Goal: Feedback & Contribution: Submit feedback/report problem

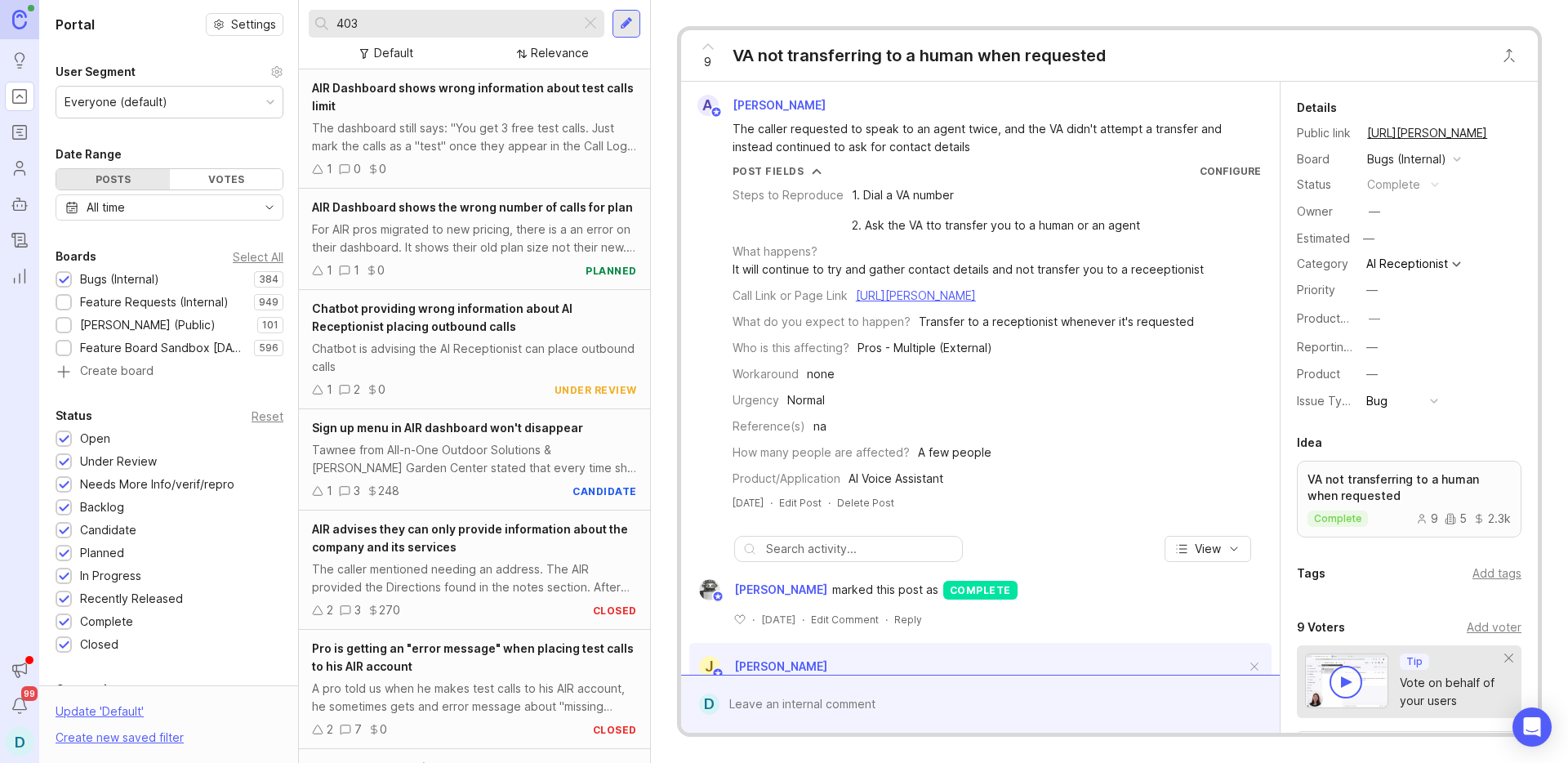
drag, startPoint x: 392, startPoint y: 25, endPoint x: 279, endPoint y: 23, distance: 113.0
click at [279, 23] on div "Portal Settings User Segment Everyone (default) Date Range Posts Votes All time…" at bounding box center [803, 382] width 1529 height 763
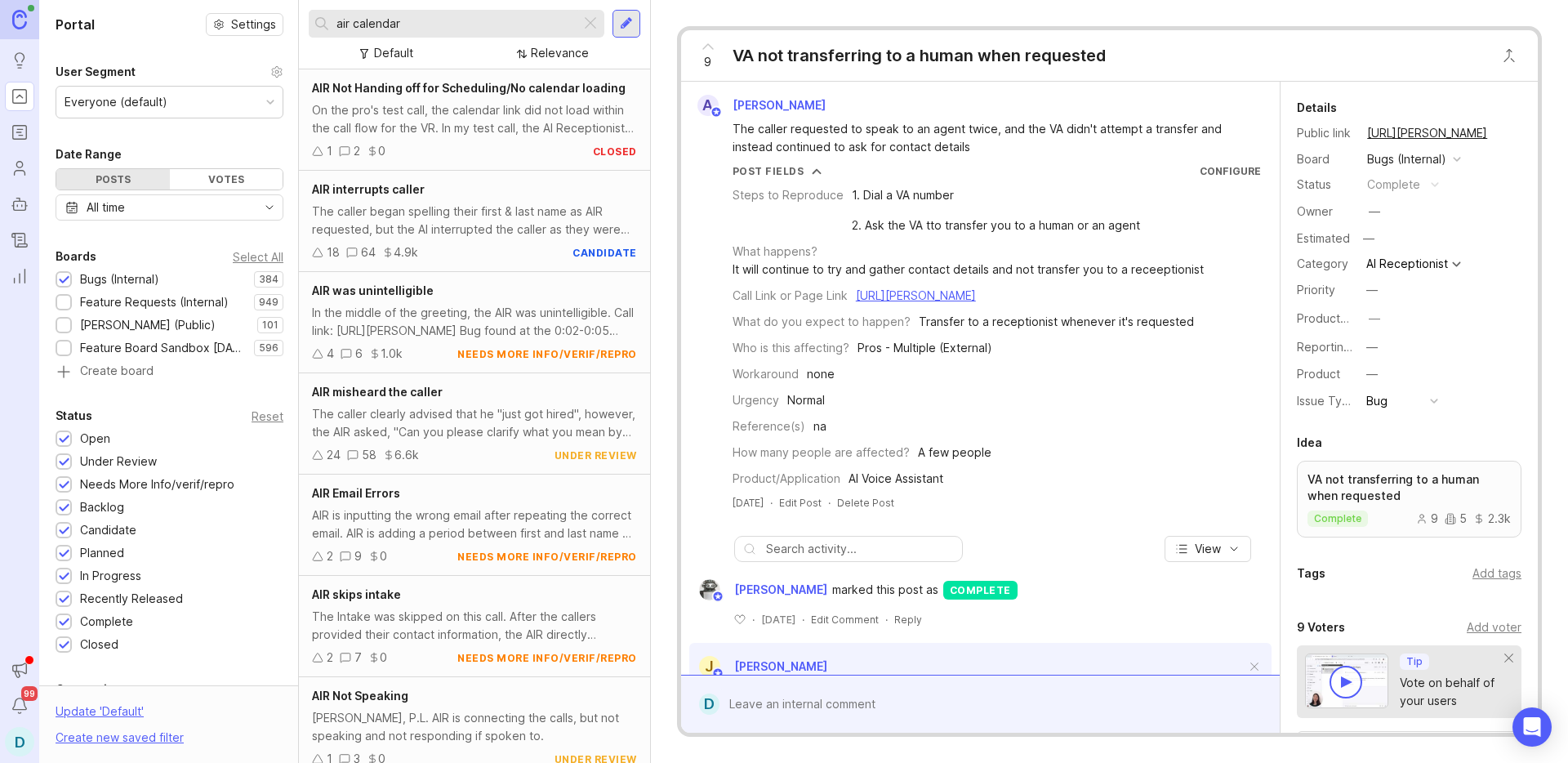
drag, startPoint x: 429, startPoint y: 21, endPoint x: 292, endPoint y: 15, distance: 137.1
click at [292, 15] on div "Portal Settings User Segment Everyone (default) Date Range Posts Votes All time…" at bounding box center [803, 382] width 1529 height 763
type input "air calendar"
click at [455, 713] on div "[PERSON_NAME], P.L. AIR is connecting the calls, but not speaking and not respo…" at bounding box center [475, 726] width 325 height 36
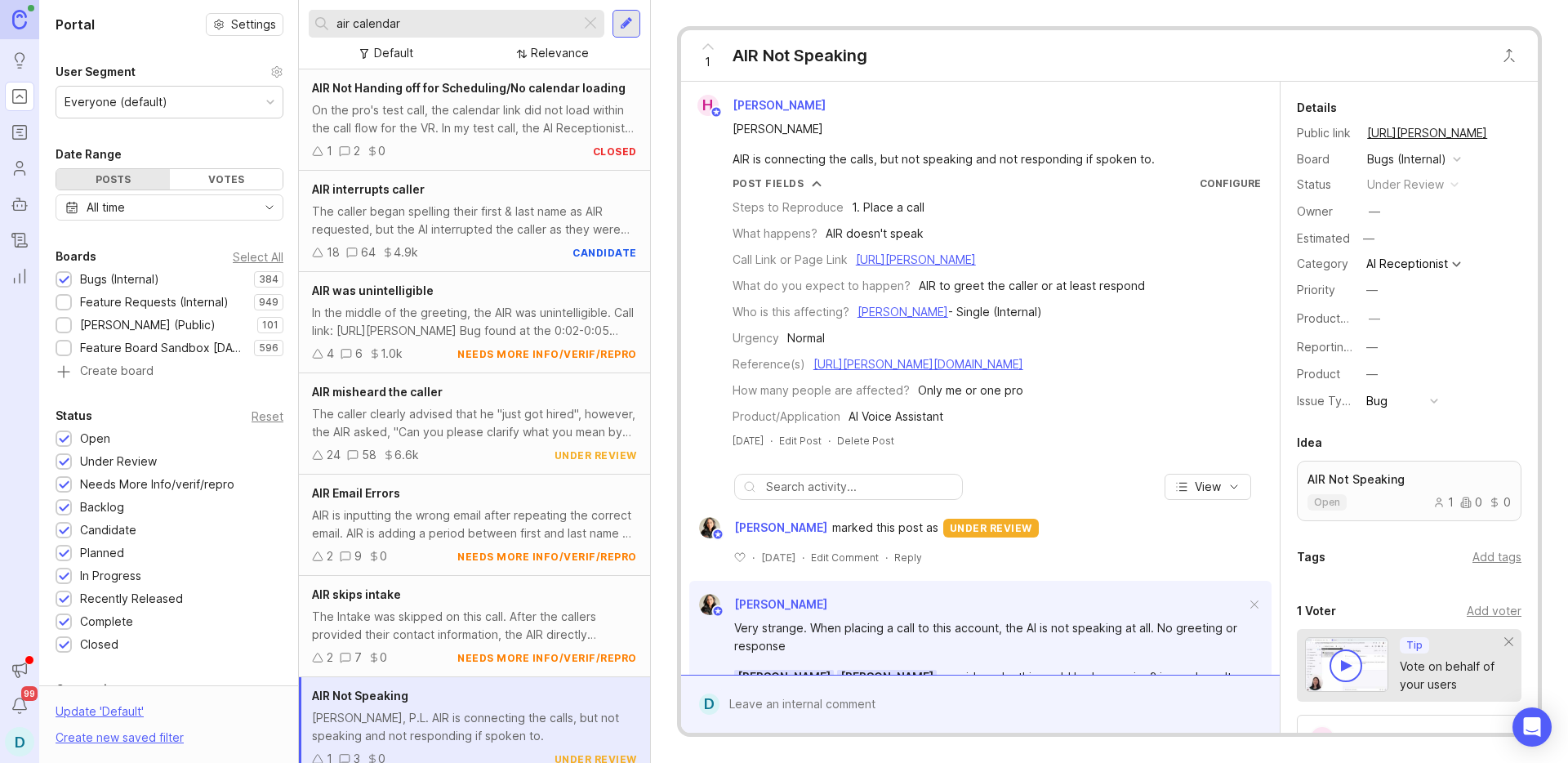
click at [626, 21] on div at bounding box center [626, 23] width 13 height 15
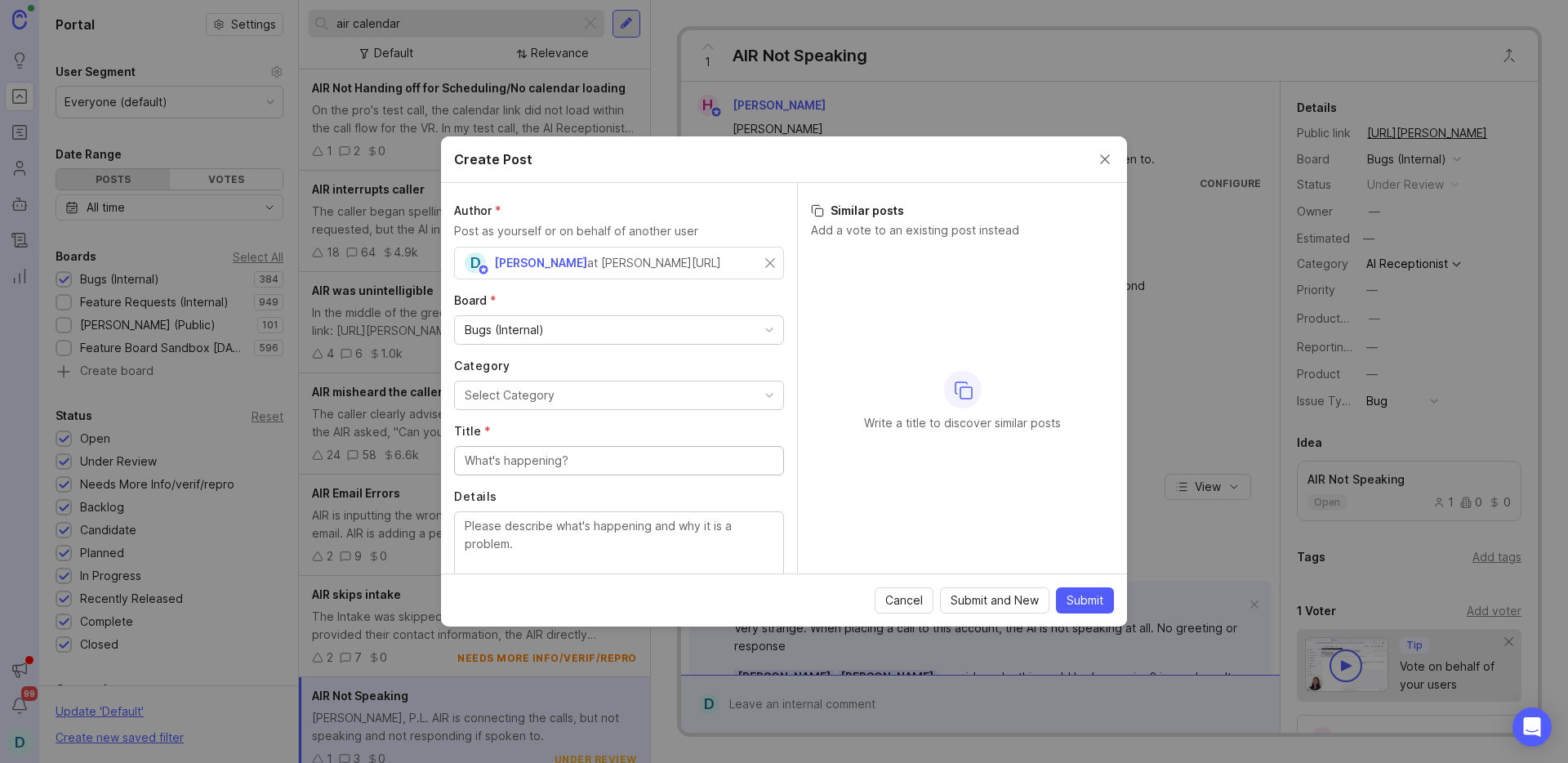
click at [601, 405] on button "Select Category" at bounding box center [619, 395] width 330 height 30
click at [540, 466] on input "Title *" at bounding box center [619, 461] width 309 height 18
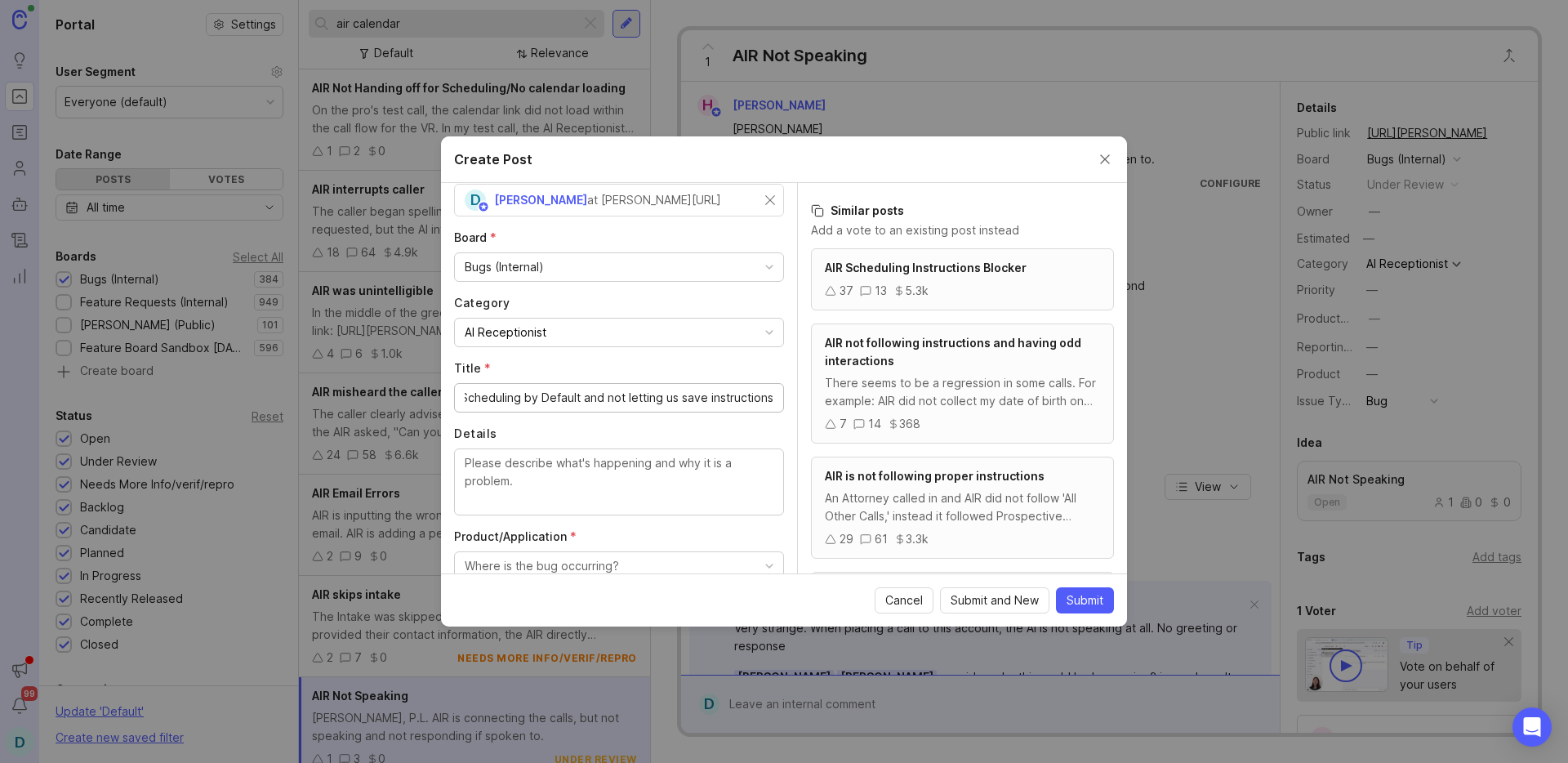
scroll to position [100, 0]
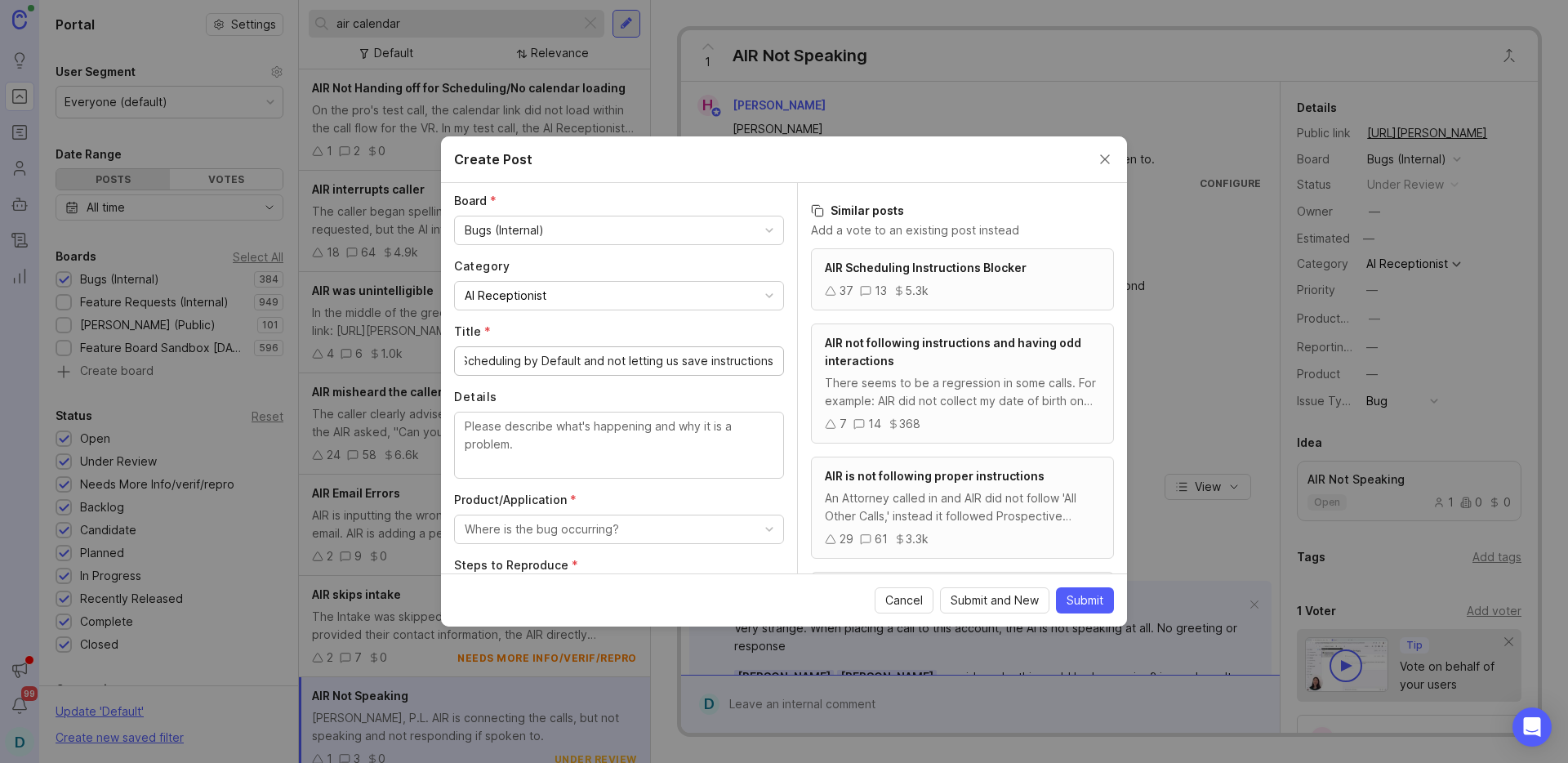
type input "AIR not showing Scheduling by Default and not letting us save instructions"
click at [581, 441] on textarea "Details" at bounding box center [619, 444] width 309 height 54
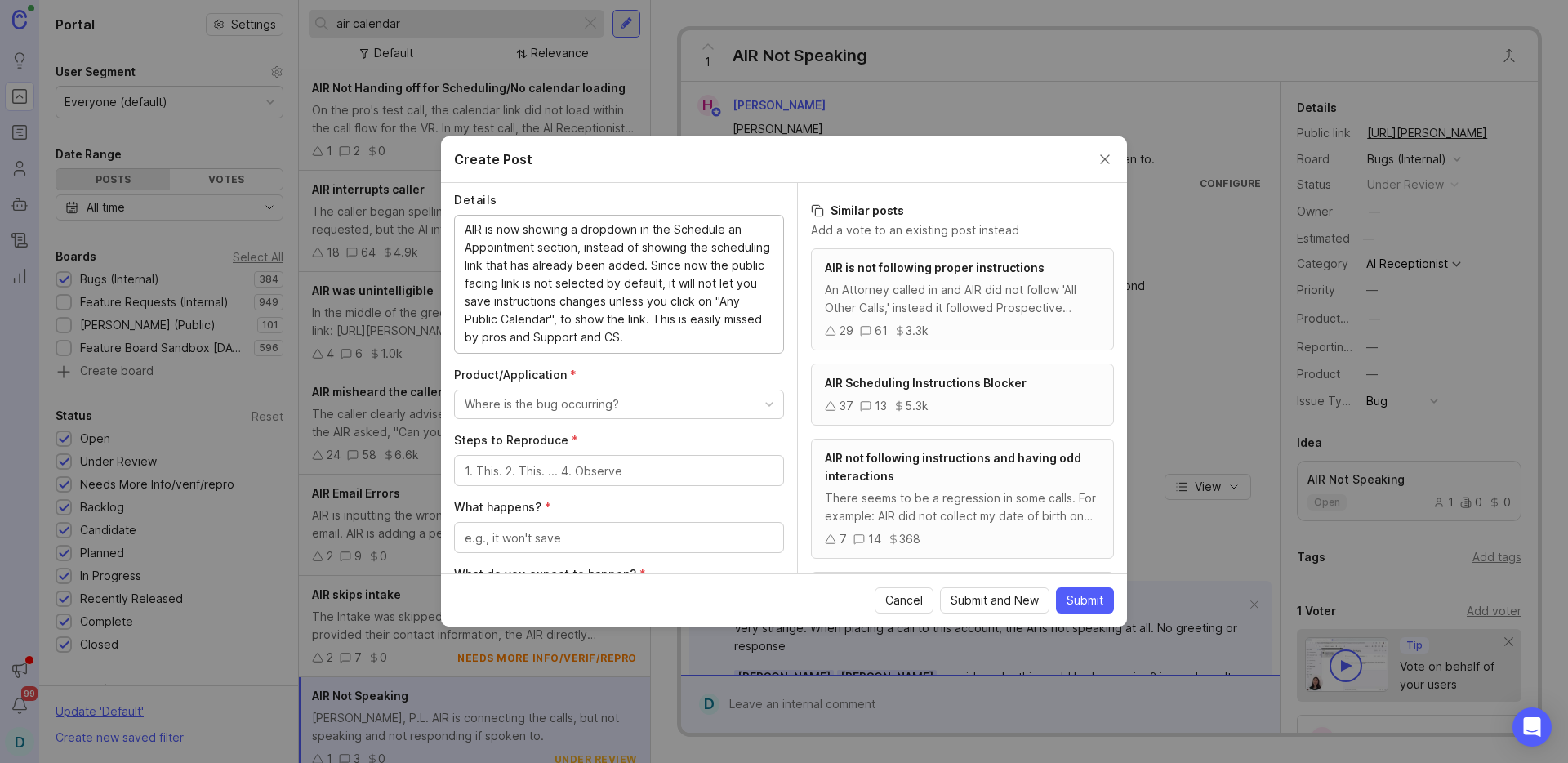
scroll to position [344, 0]
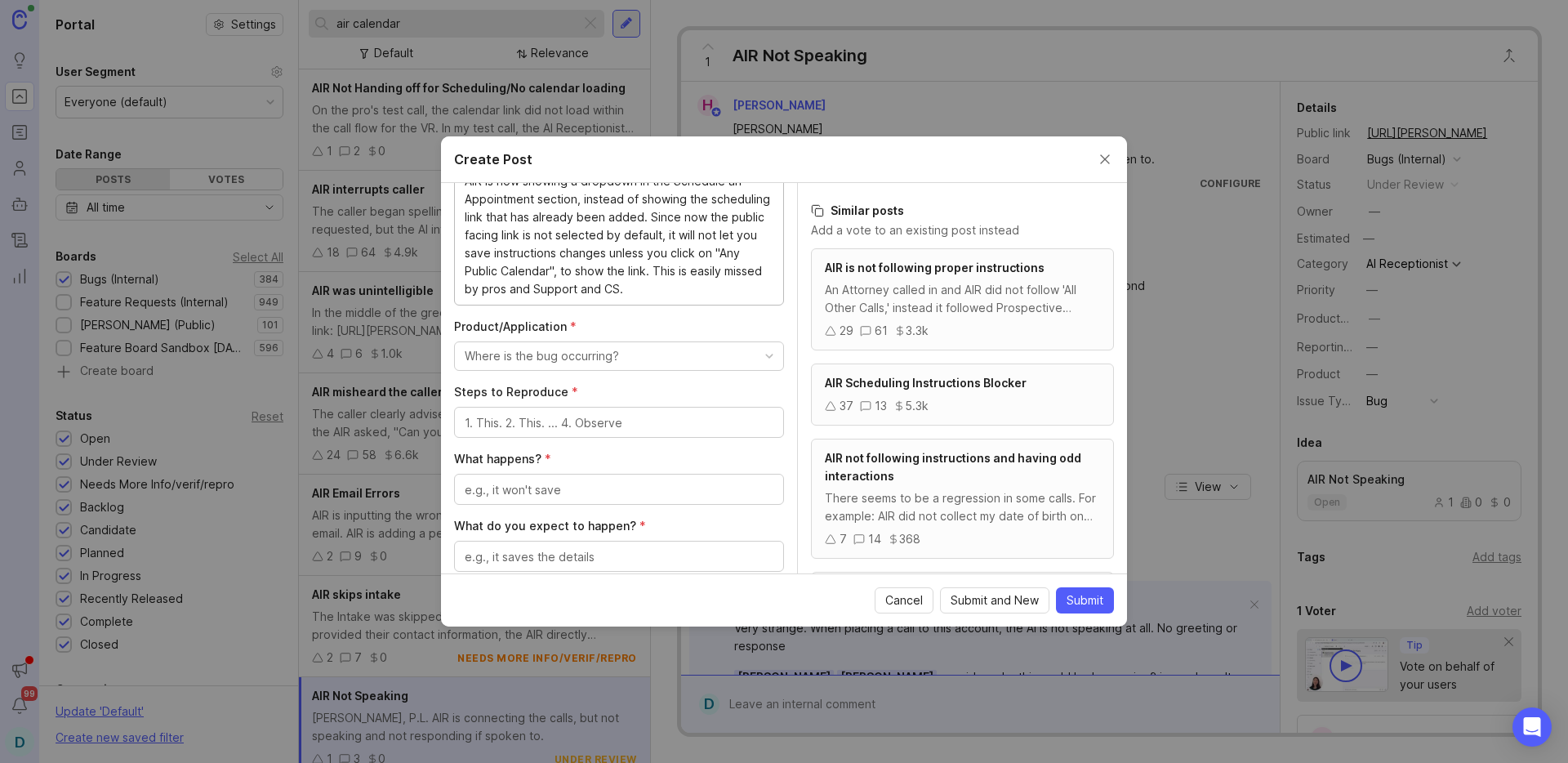
type textarea "AIR is now showing a dropdown in the Schedule an Appointment section, instead o…"
click at [572, 357] on div "Where is the bug occurring?" at bounding box center [542, 355] width 155 height 18
click at [548, 520] on Assistant "AI Voice Assistant" at bounding box center [612, 521] width 317 height 30
click at [555, 426] on textarea "Steps to Reproduce *" at bounding box center [619, 422] width 309 height 18
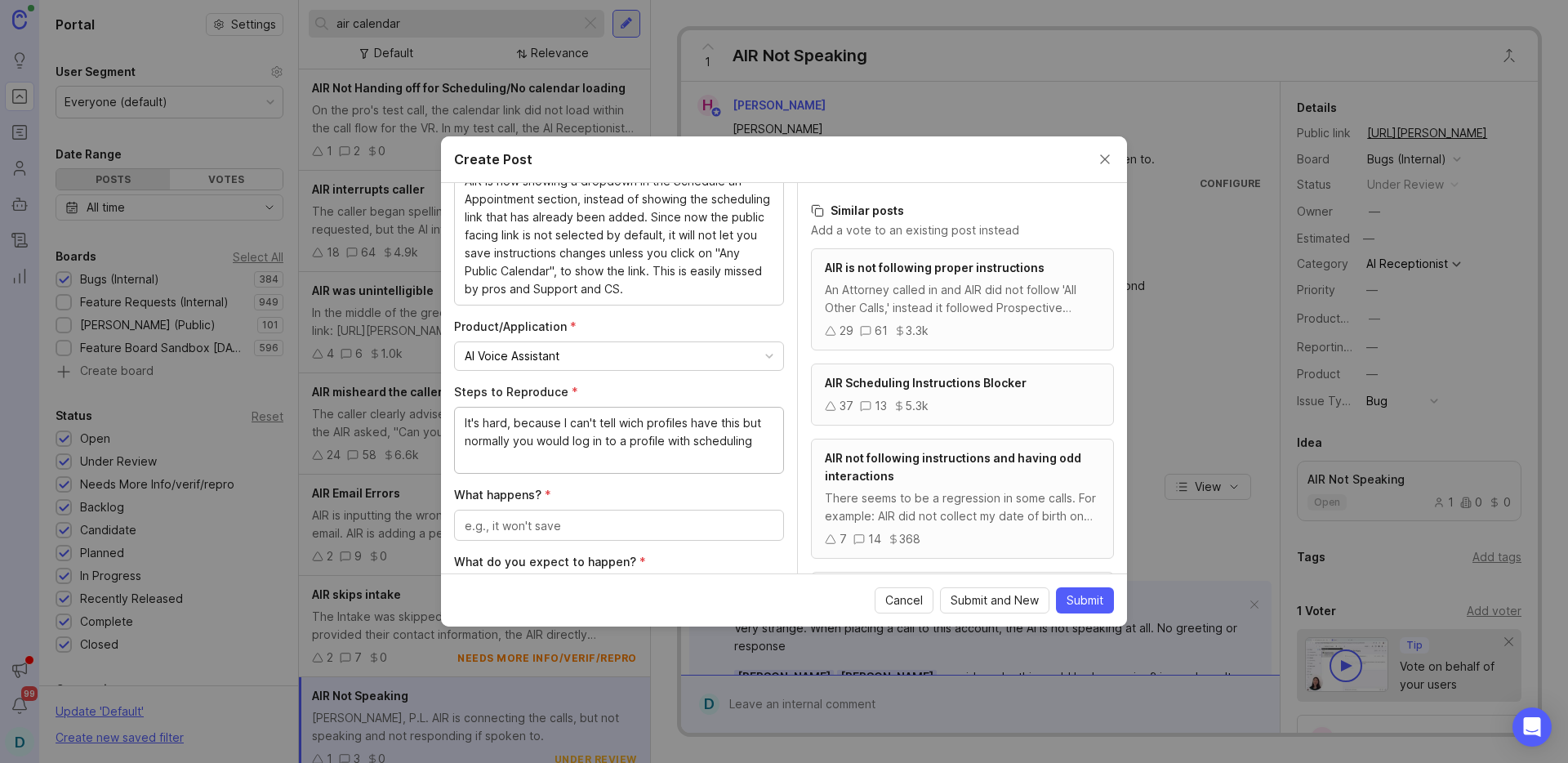
click at [628, 425] on textarea "It's hard, because I can't tell wich profiles have this but normally you would …" at bounding box center [619, 441] width 309 height 54
click at [605, 462] on textarea "It's hard, because I can't tell which profiles have this but normally you would…" at bounding box center [619, 441] width 309 height 54
click at [745, 425] on textarea "It's hard, because I can't tell which profiles have this but normally you would…" at bounding box center [619, 441] width 309 height 54
click at [545, 453] on textarea "It's hard, because I can't tell which profiles have this, but normally you woul…" at bounding box center [619, 441] width 309 height 54
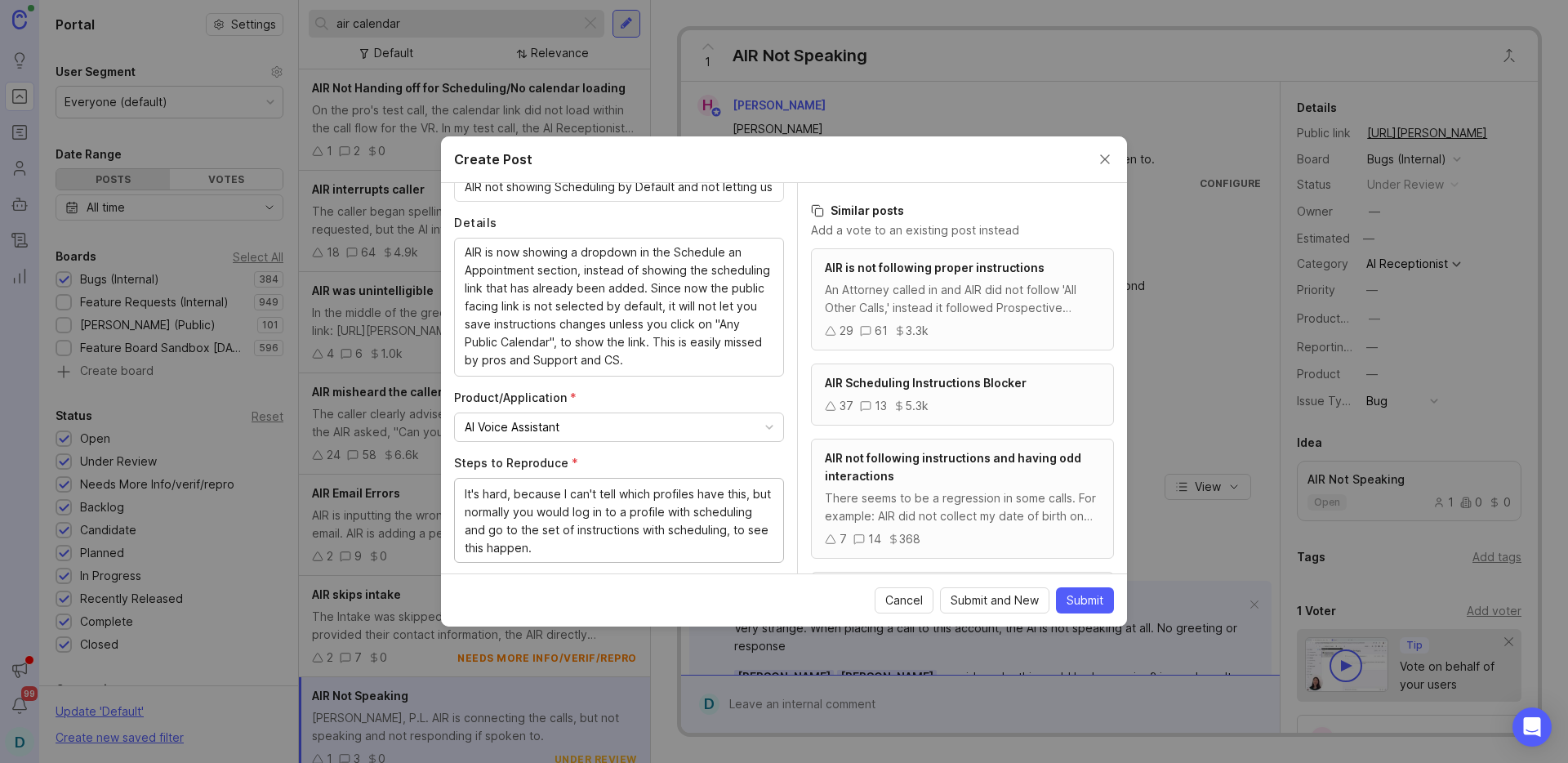
scroll to position [263, 0]
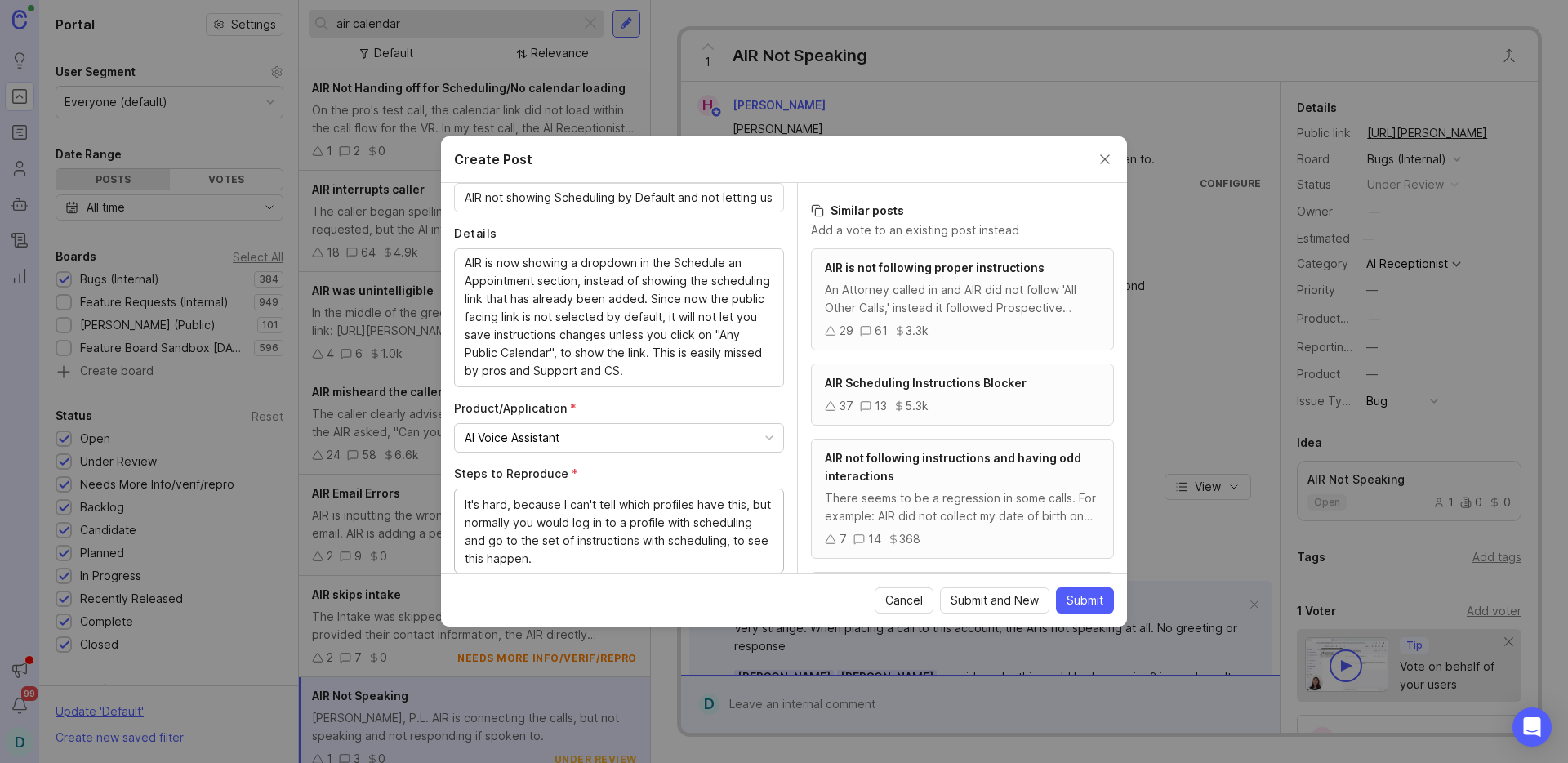
type textarea "It's hard, because I can't tell which profiles have this, but normally you woul…"
drag, startPoint x: 463, startPoint y: 263, endPoint x: 719, endPoint y: 350, distance: 270.4
click at [719, 350] on div "AIR is now showing a dropdown in the Schedule an Appointment section, instead o…" at bounding box center [619, 318] width 330 height 139
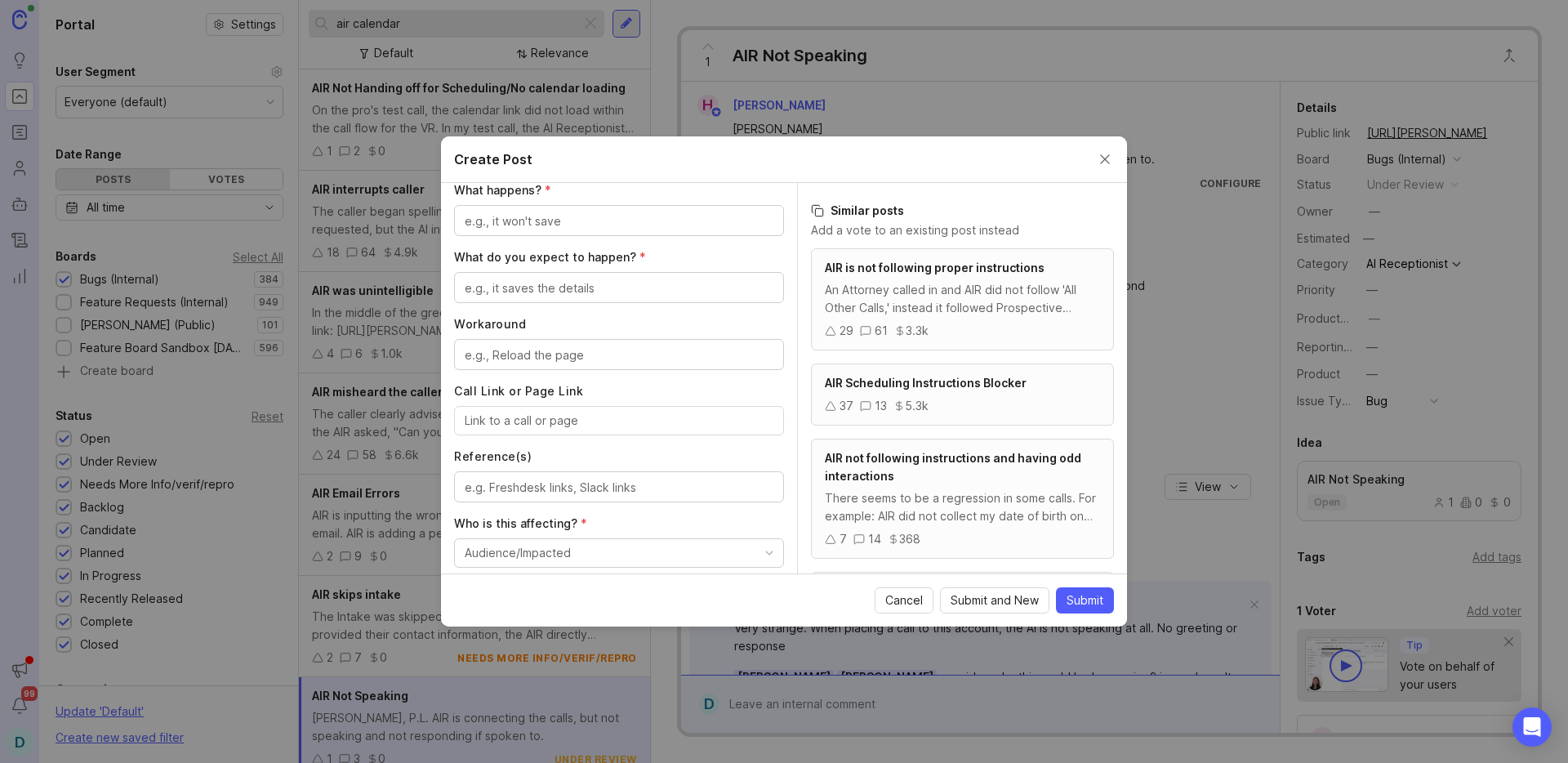
scroll to position [651, 0]
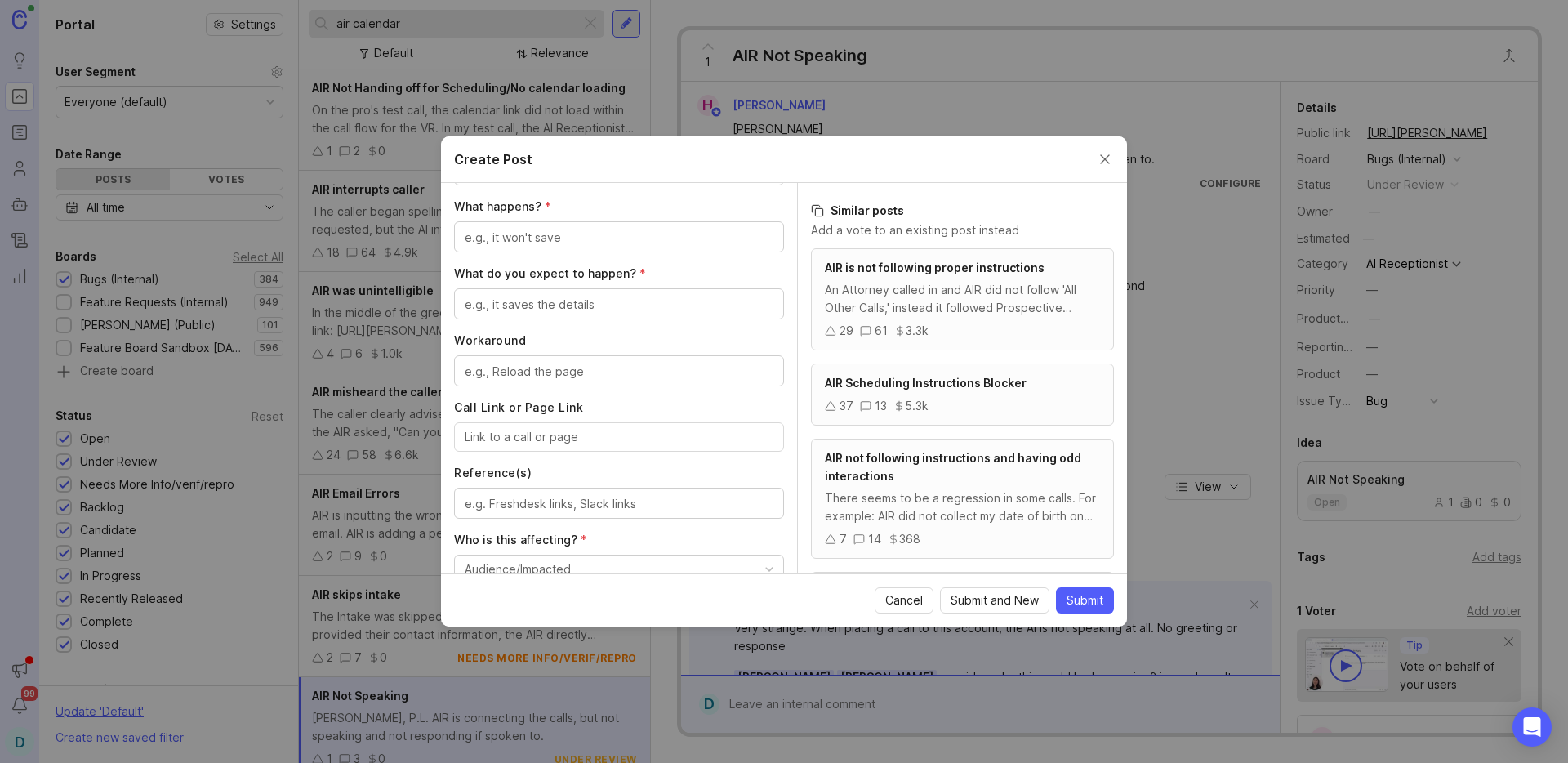
click at [548, 242] on textarea "What happens? *" at bounding box center [619, 237] width 309 height 18
paste textarea "AIR is now showing a dropdown in the Schedule an Appointment section, instead o…"
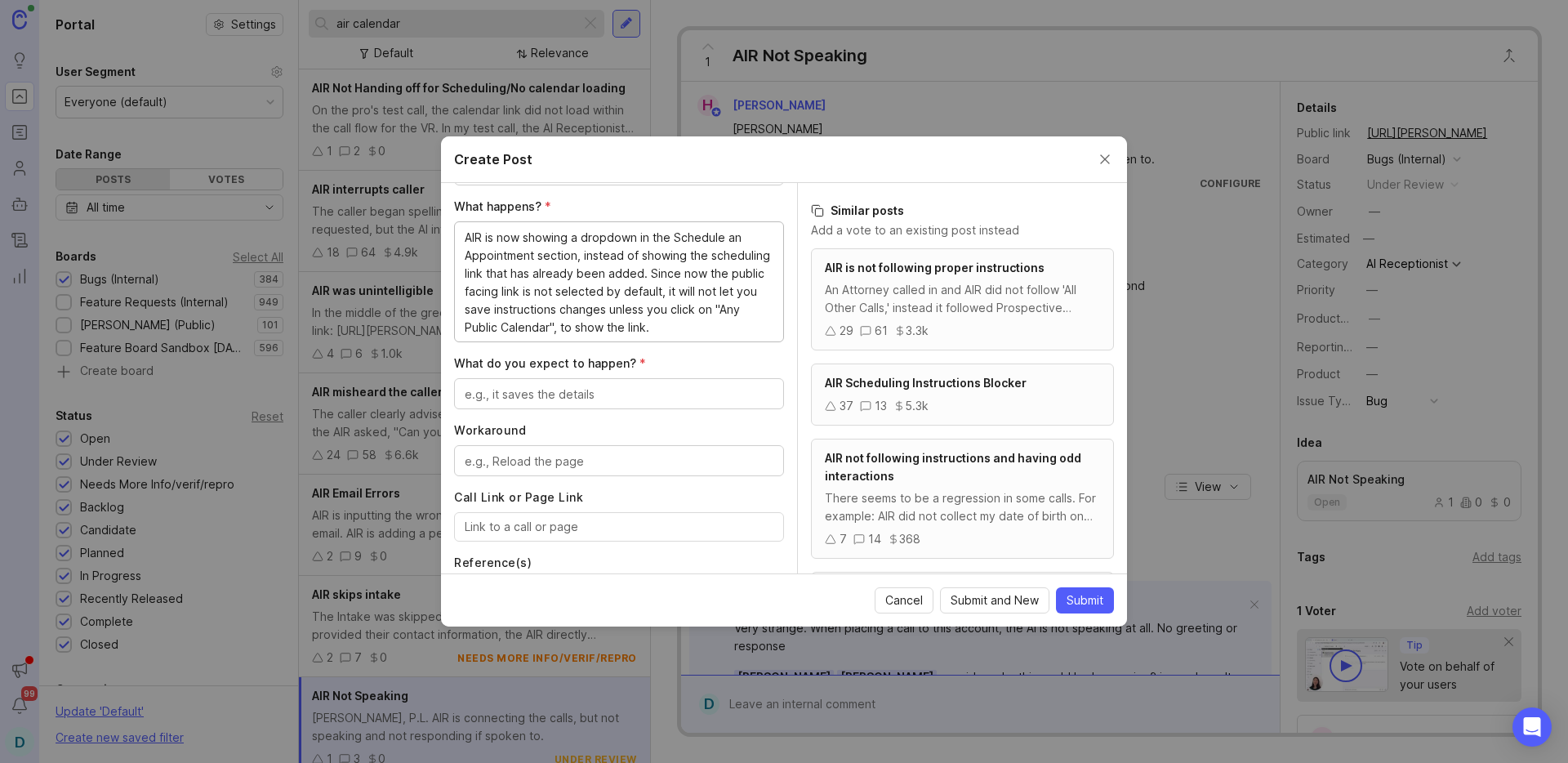
type textarea "AIR is now showing a dropdown in the Schedule an Appointment section, instead o…"
click at [561, 394] on textarea "What do you expect to happen? *" at bounding box center [619, 394] width 309 height 18
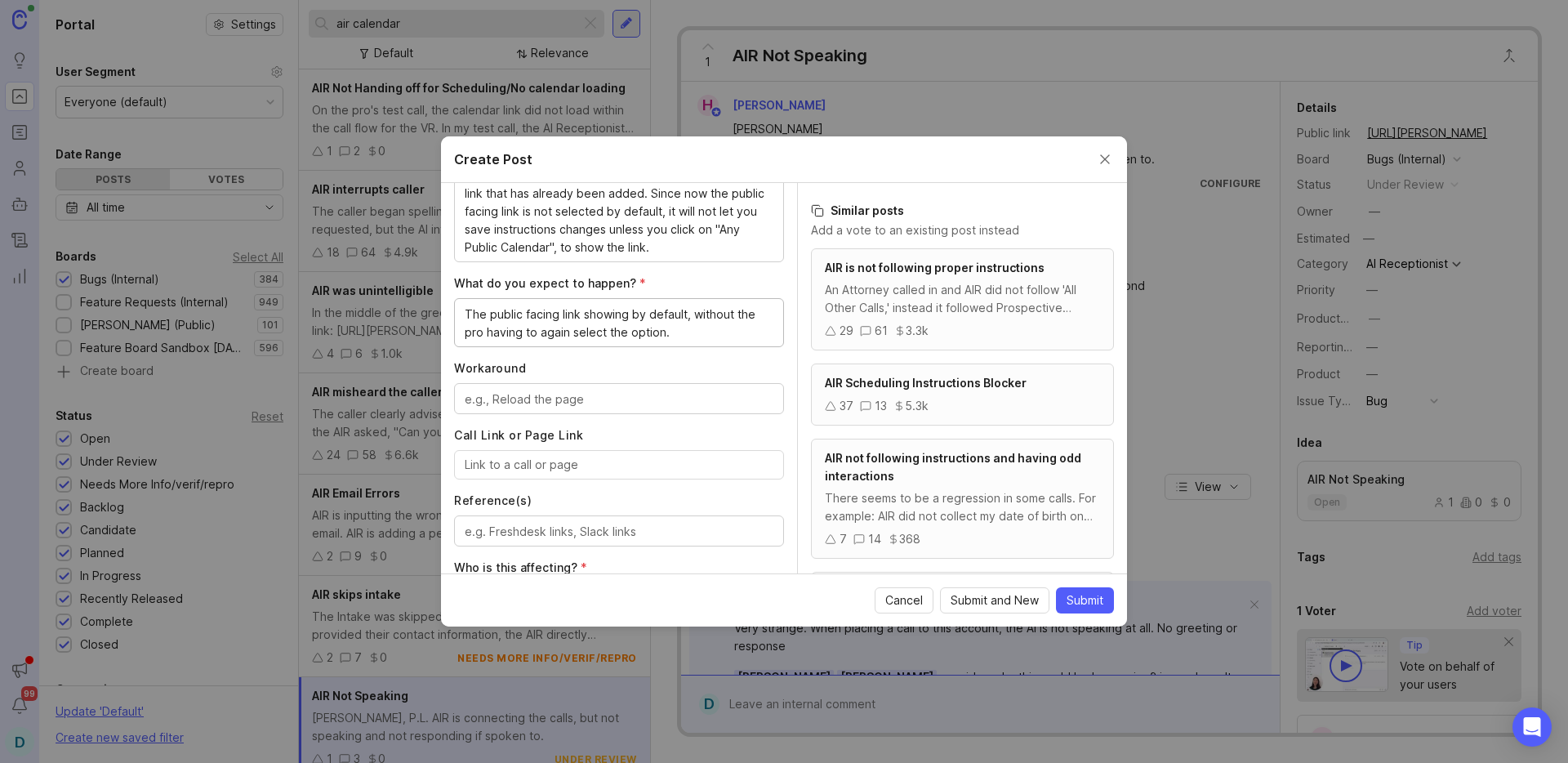
scroll to position [750, 0]
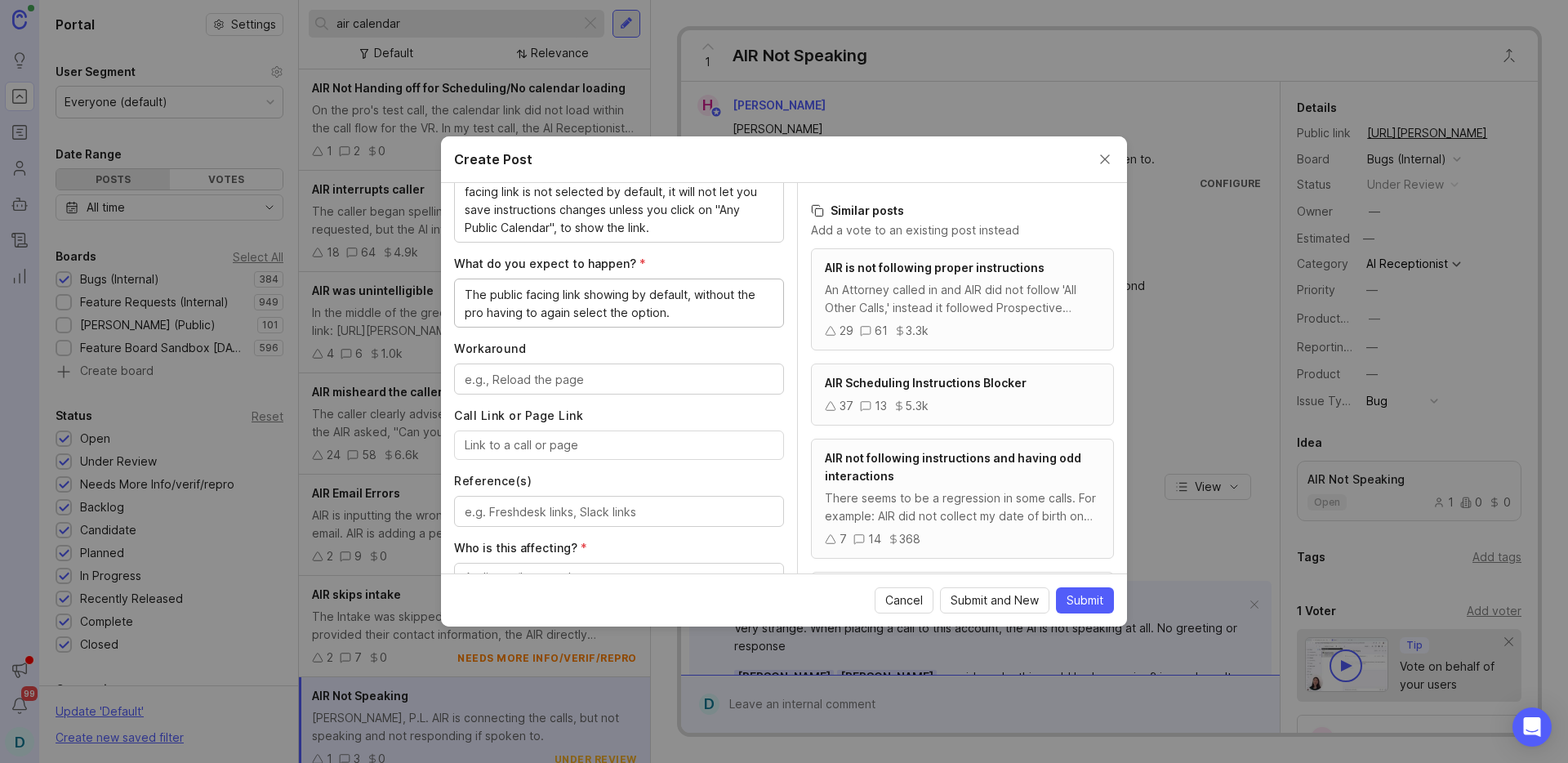
type textarea "The public facing link showing by default, without the pro having to again sele…"
click at [561, 438] on input "Call Link or Page Link" at bounding box center [619, 445] width 309 height 18
paste input "[URL][PERSON_NAME]"
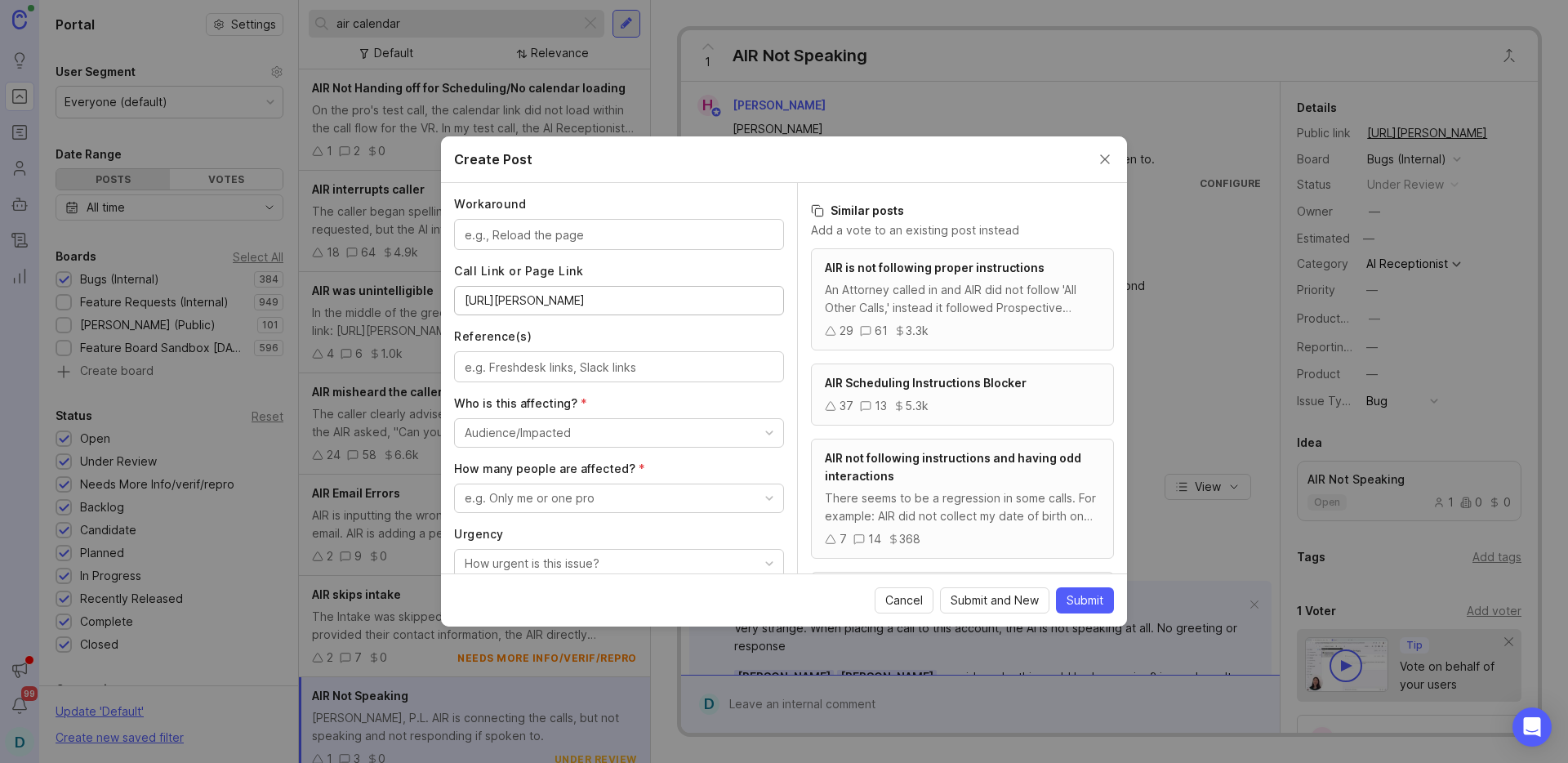
scroll to position [904, 0]
type input "[URL][PERSON_NAME]"
click at [538, 409] on button "Audience/Impacted" at bounding box center [619, 424] width 330 height 30
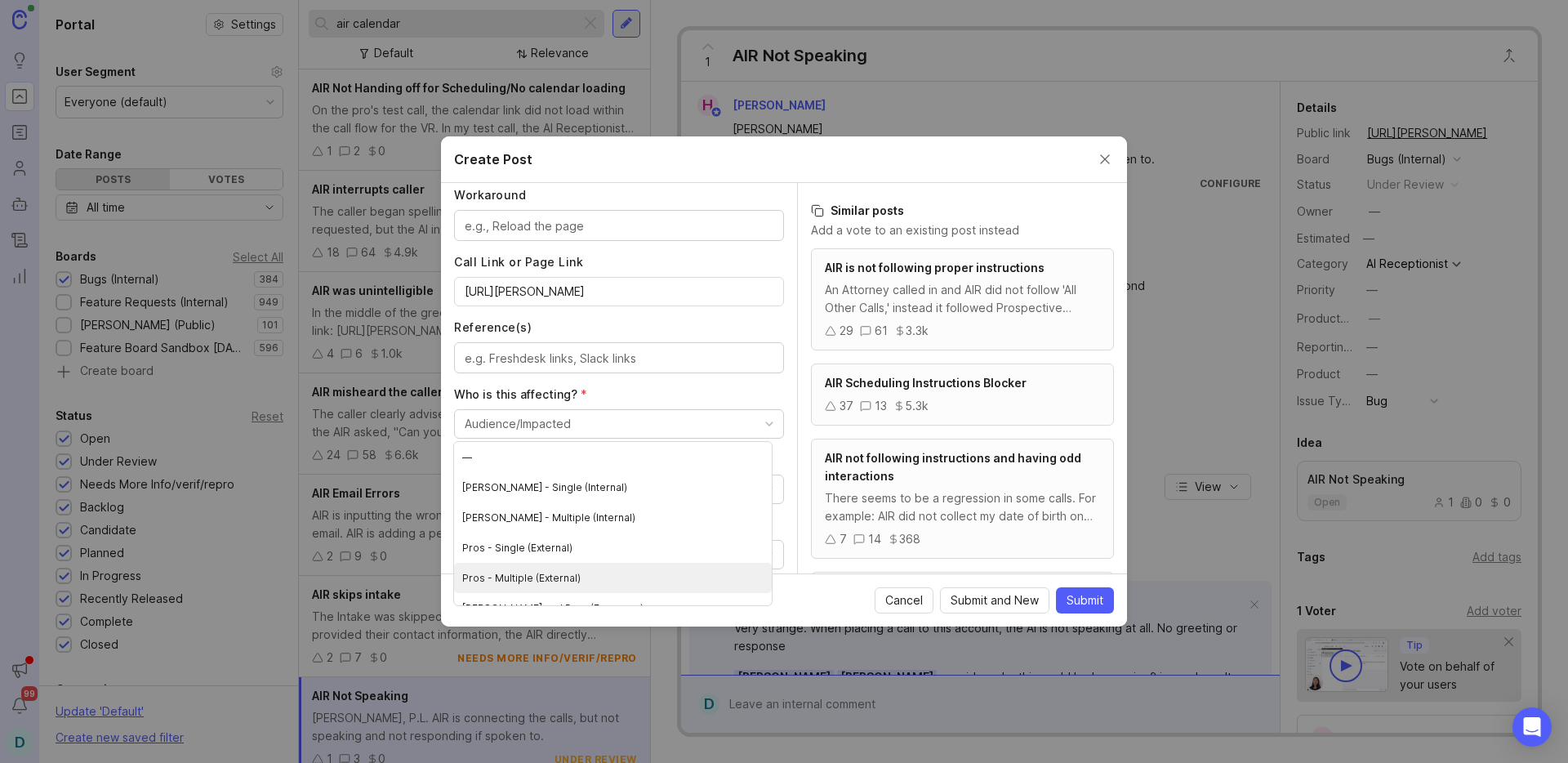
click at [527, 574] on \(External\) "Pros - Multiple (External)" at bounding box center [612, 577] width 317 height 30
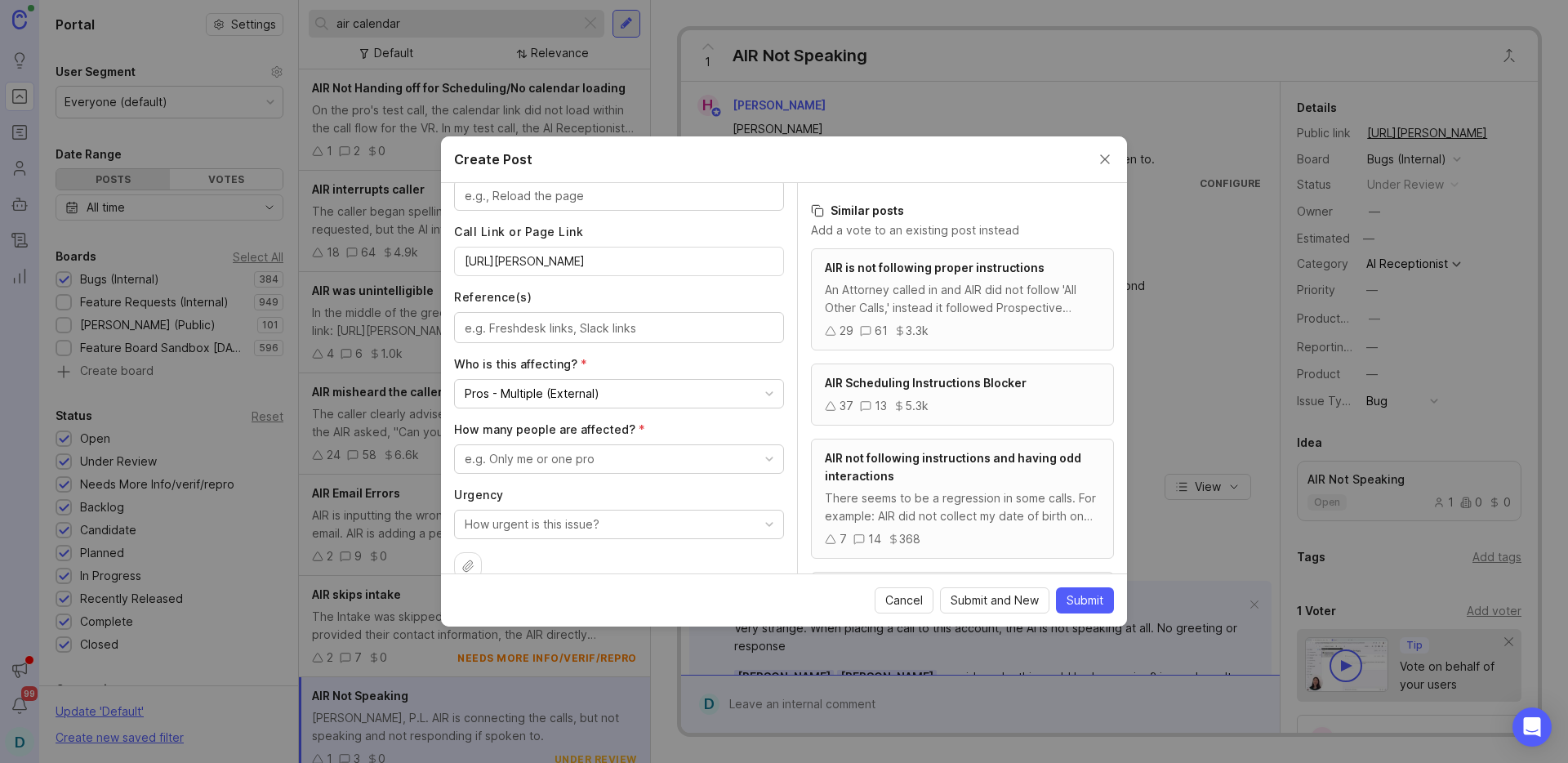
scroll to position [960, 0]
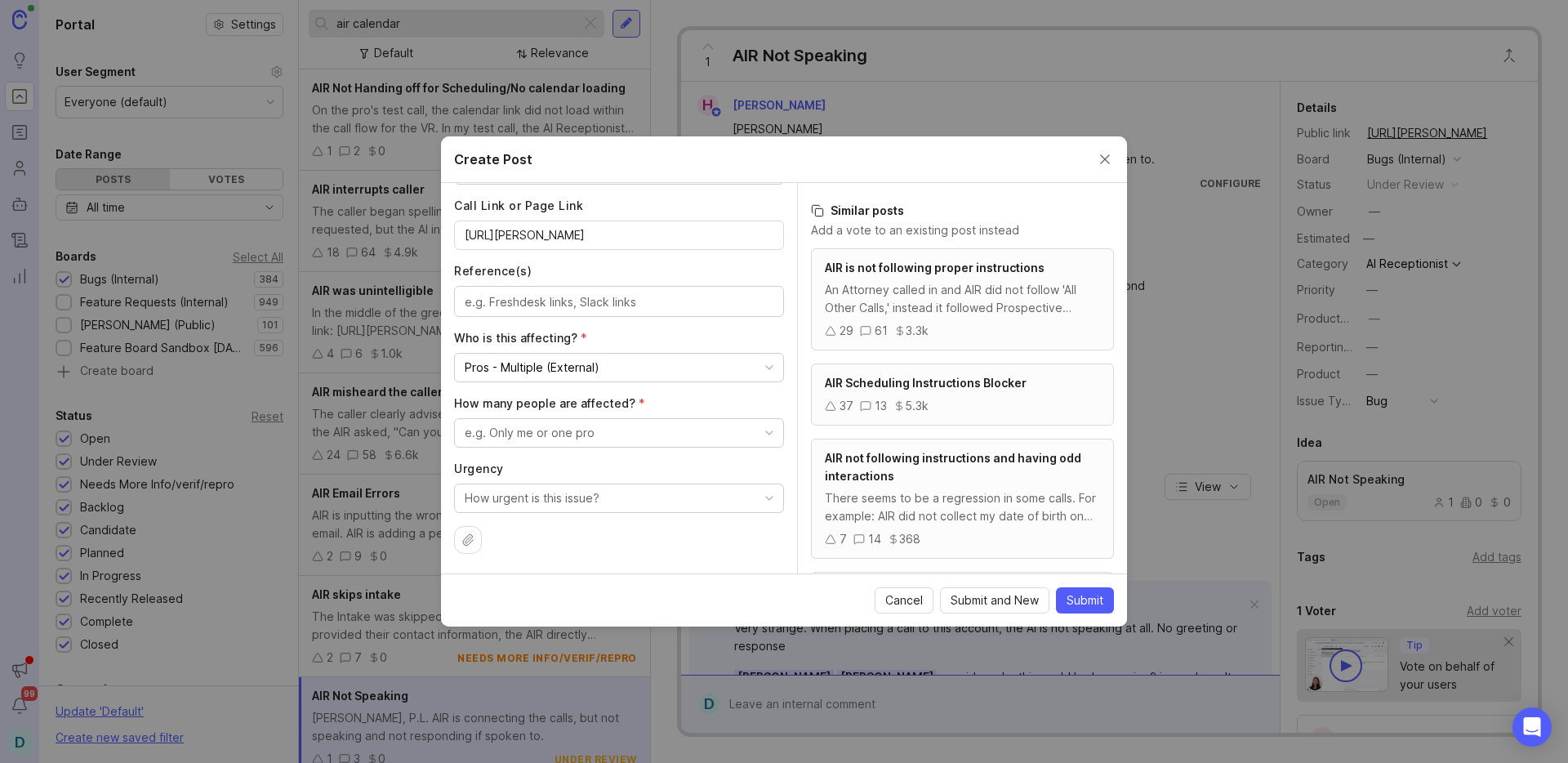
click at [544, 433] on div "e.g. Only me or one pro" at bounding box center [529, 433] width 130 height 18
click at [547, 528] on people "A few people" at bounding box center [612, 526] width 317 height 30
click at [524, 500] on div "How urgent is this issue?" at bounding box center [532, 498] width 135 height 18
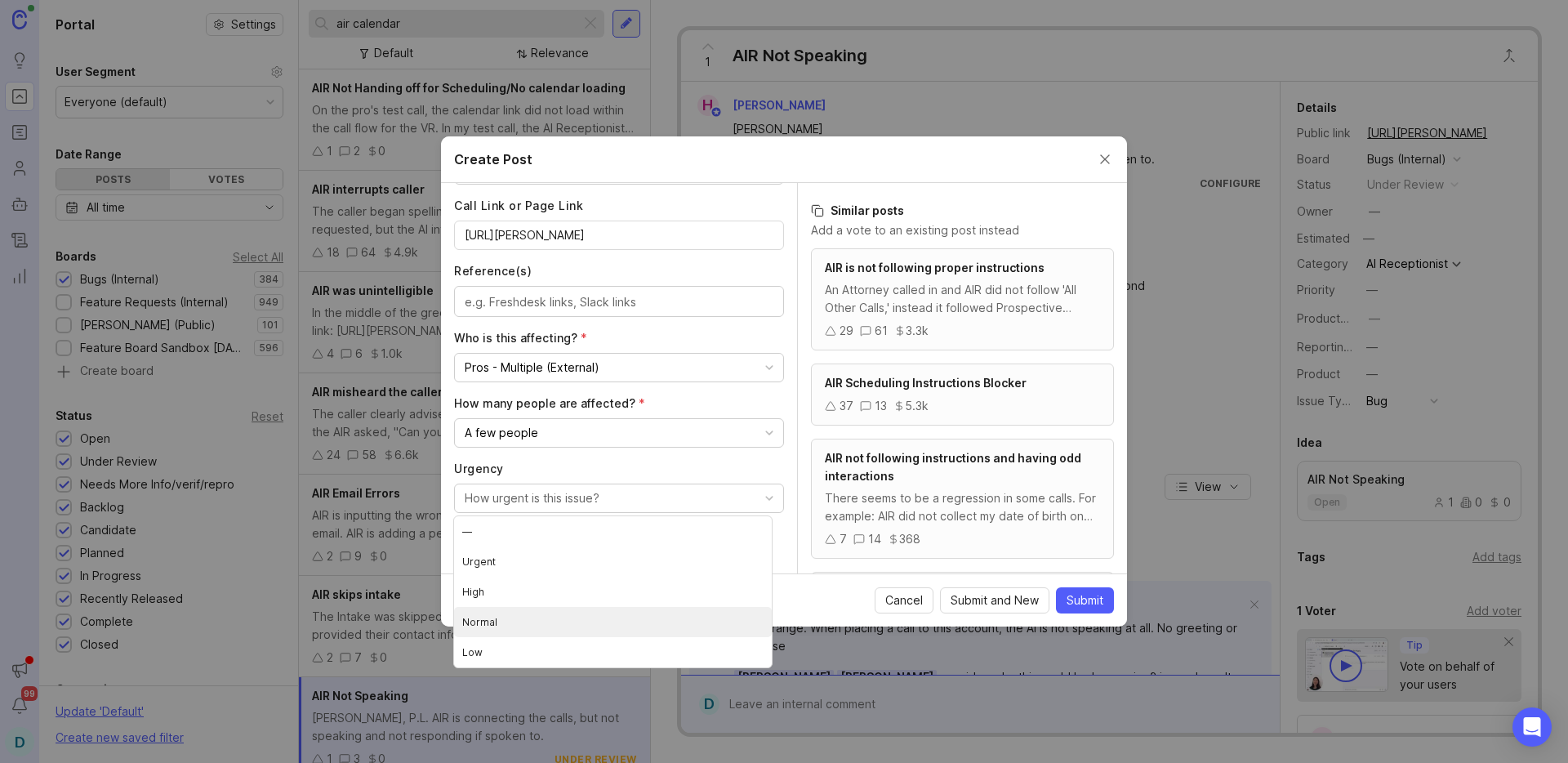
click at [575, 627] on li "Normal" at bounding box center [612, 621] width 317 height 30
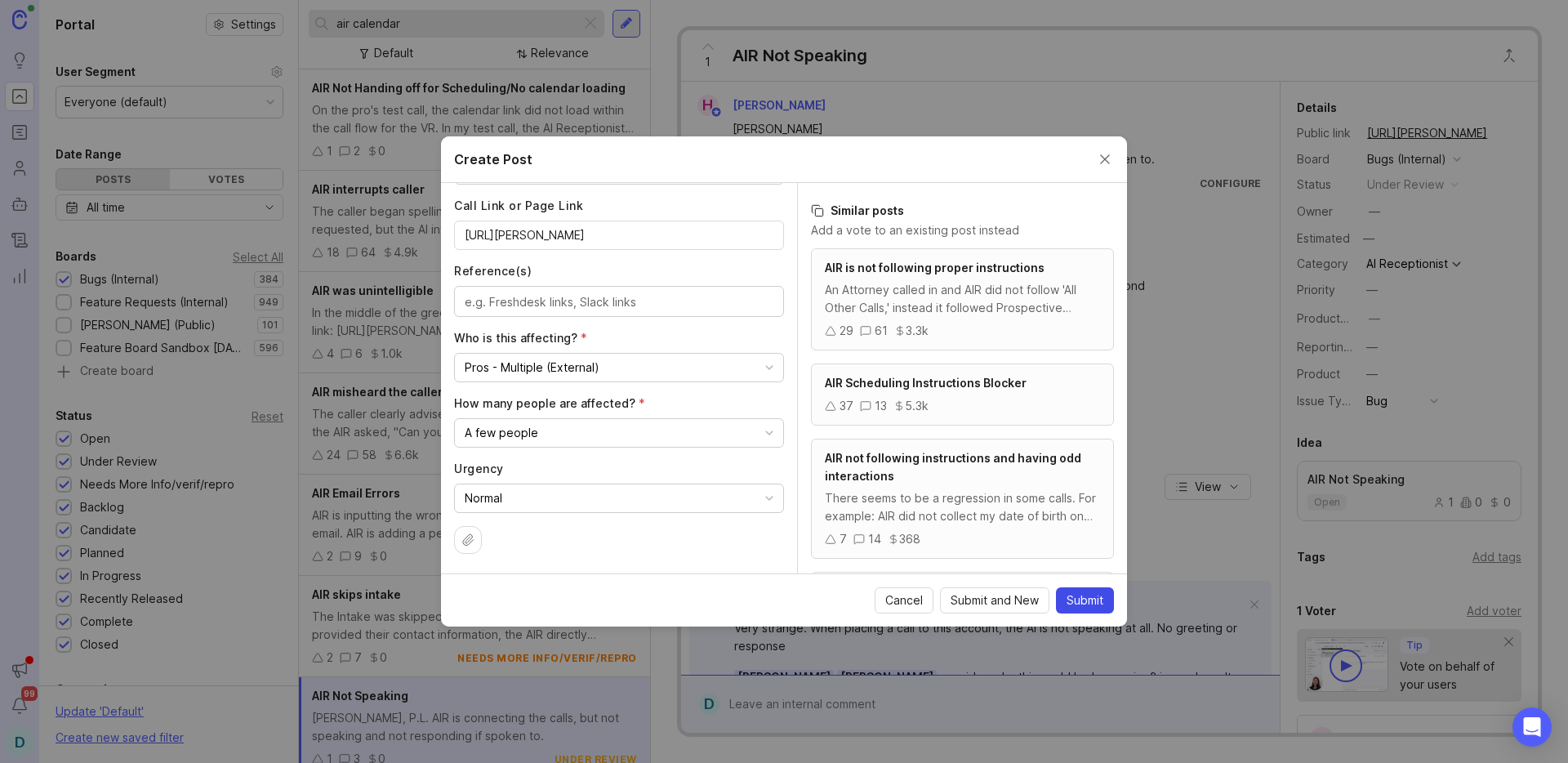
drag, startPoint x: 1073, startPoint y: 597, endPoint x: 1066, endPoint y: 563, distance: 34.7
click at [1073, 597] on span "Submit" at bounding box center [1085, 600] width 37 height 17
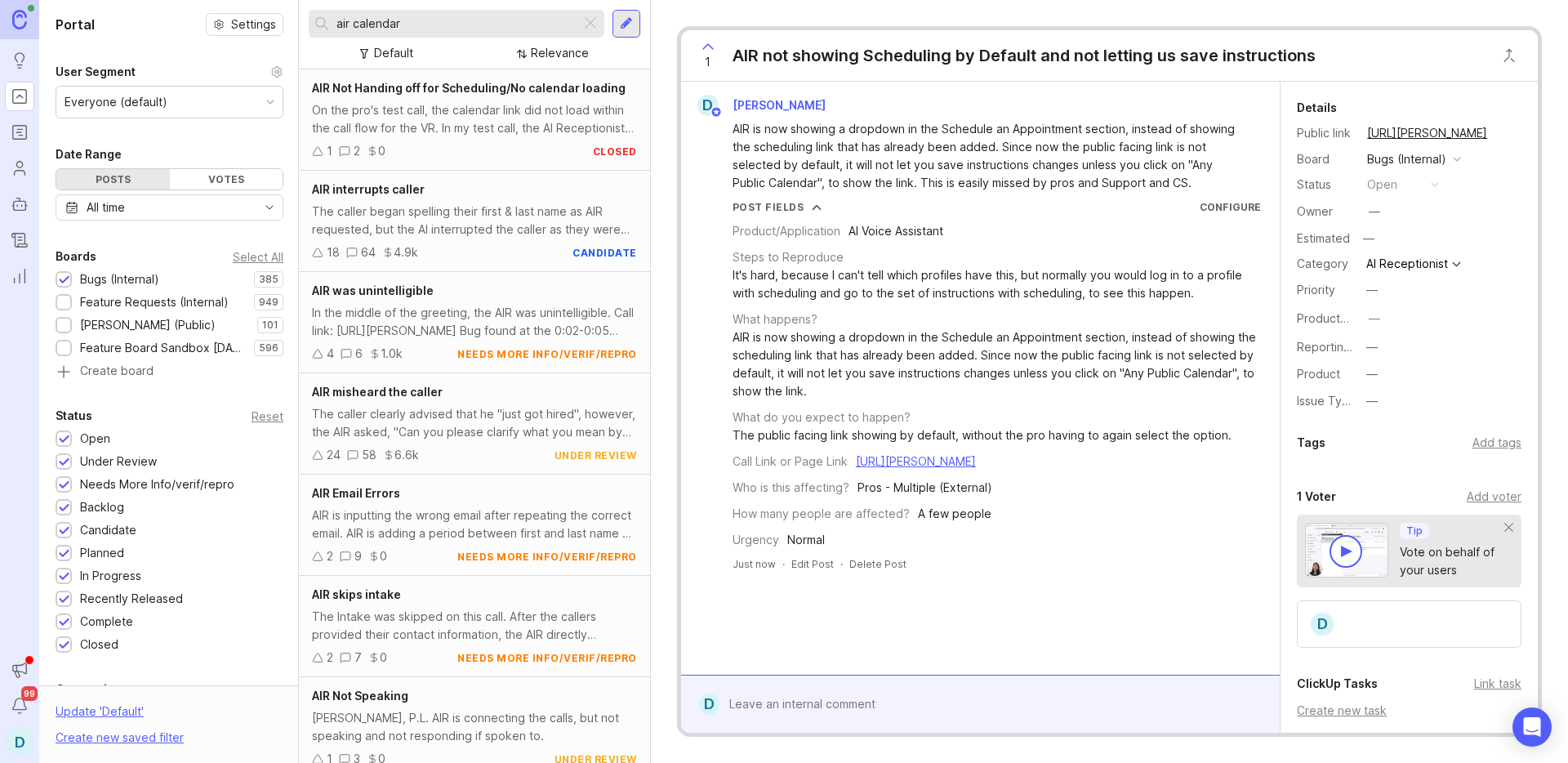
click at [421, 713] on div "[PERSON_NAME], P.L. AIR is connecting the calls, but not speaking and not respo…" at bounding box center [475, 726] width 325 height 36
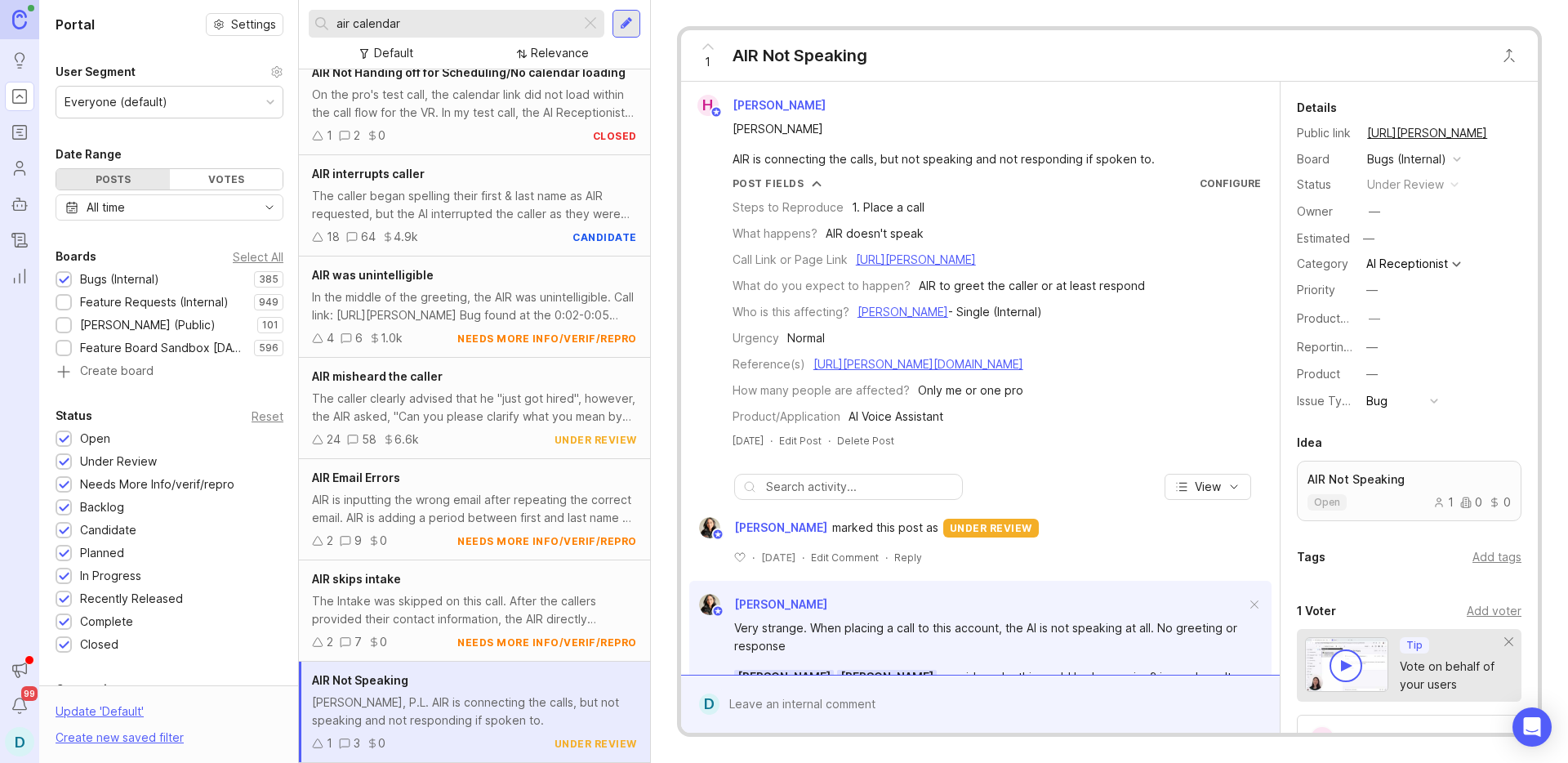
click at [429, 679] on div "AIR Not Speaking" at bounding box center [475, 680] width 325 height 18
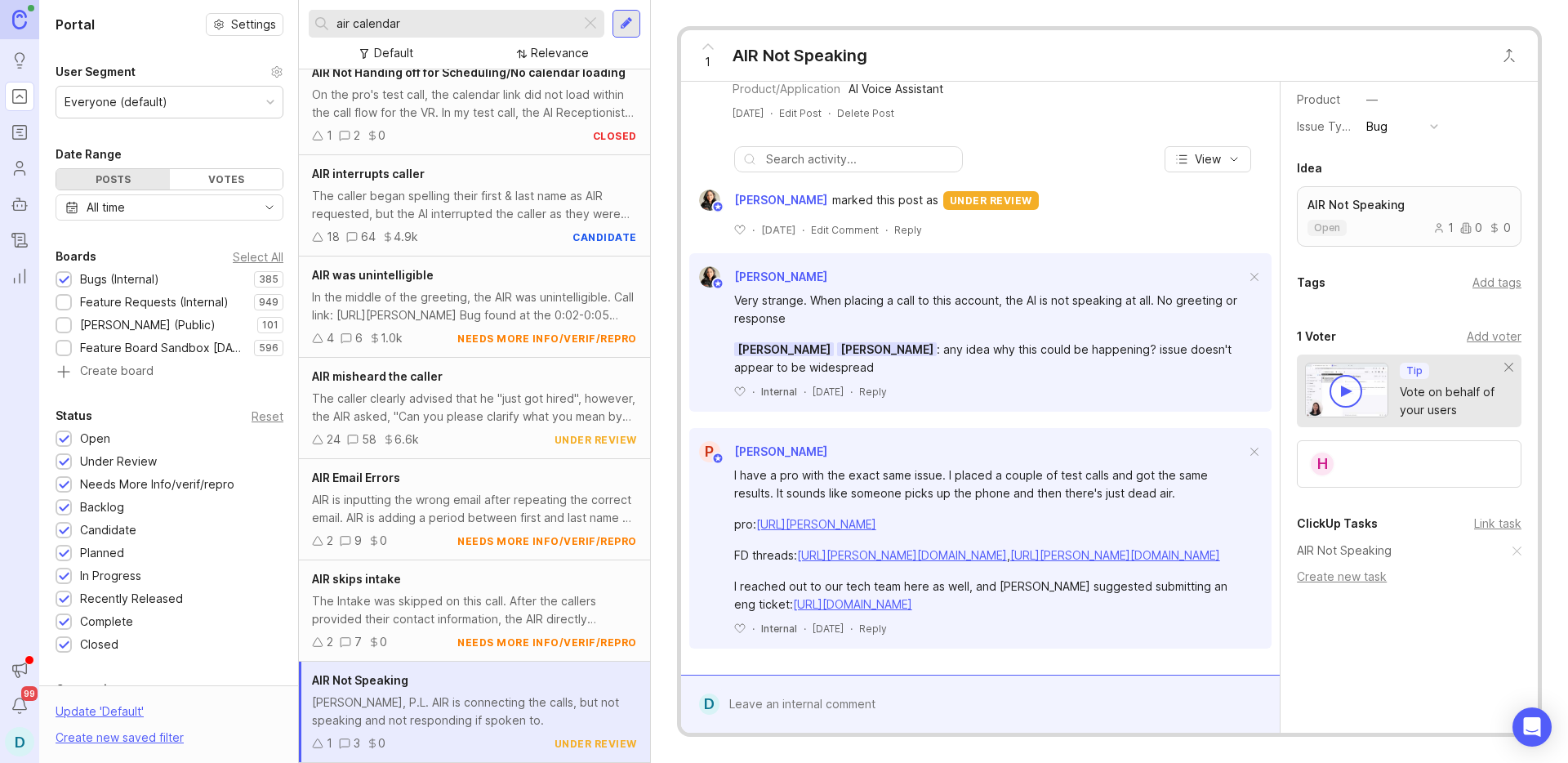
scroll to position [363, 0]
click at [1347, 553] on link "AIR Not Speaking" at bounding box center [1344, 550] width 95 height 18
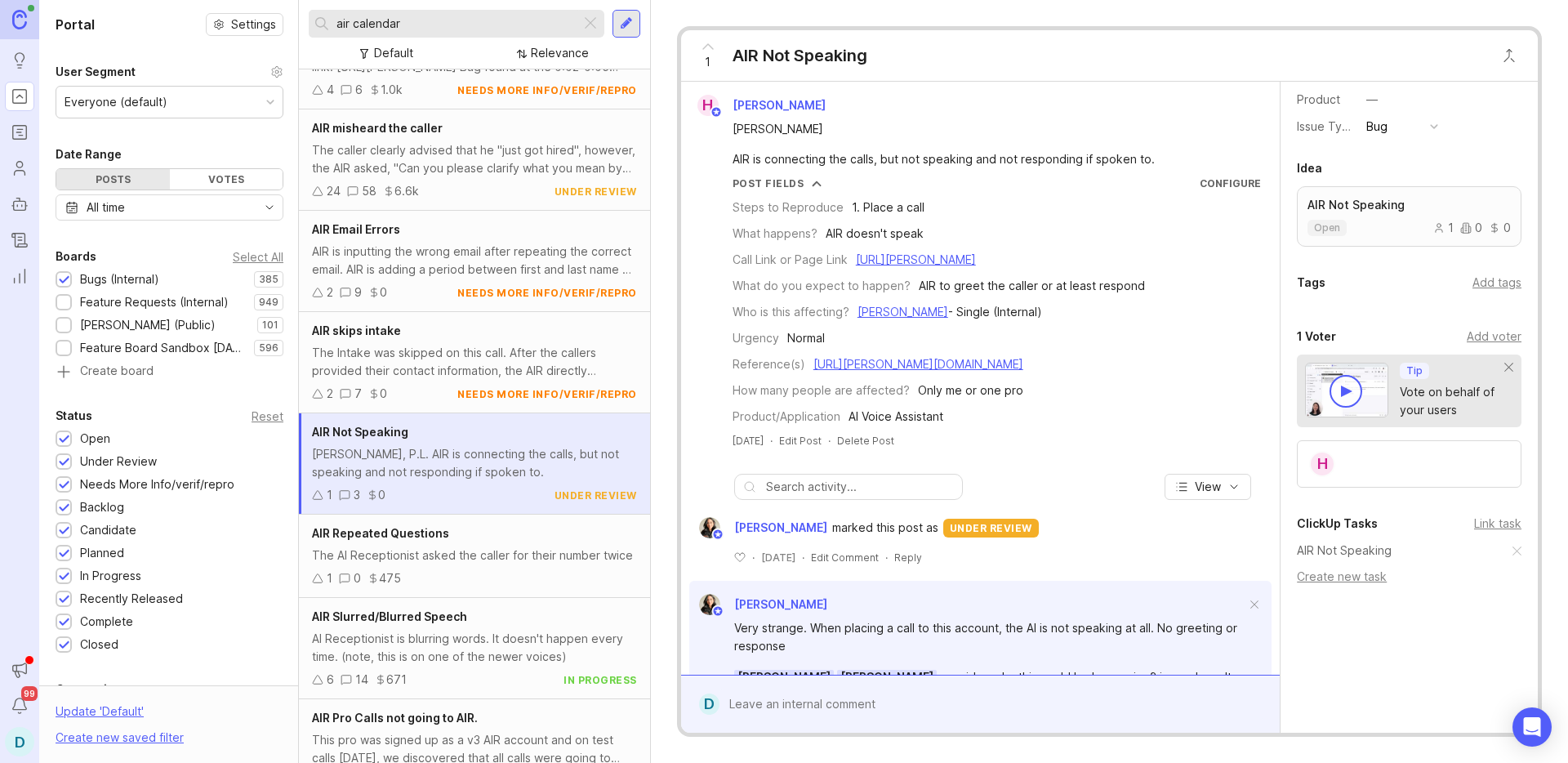
scroll to position [0, 0]
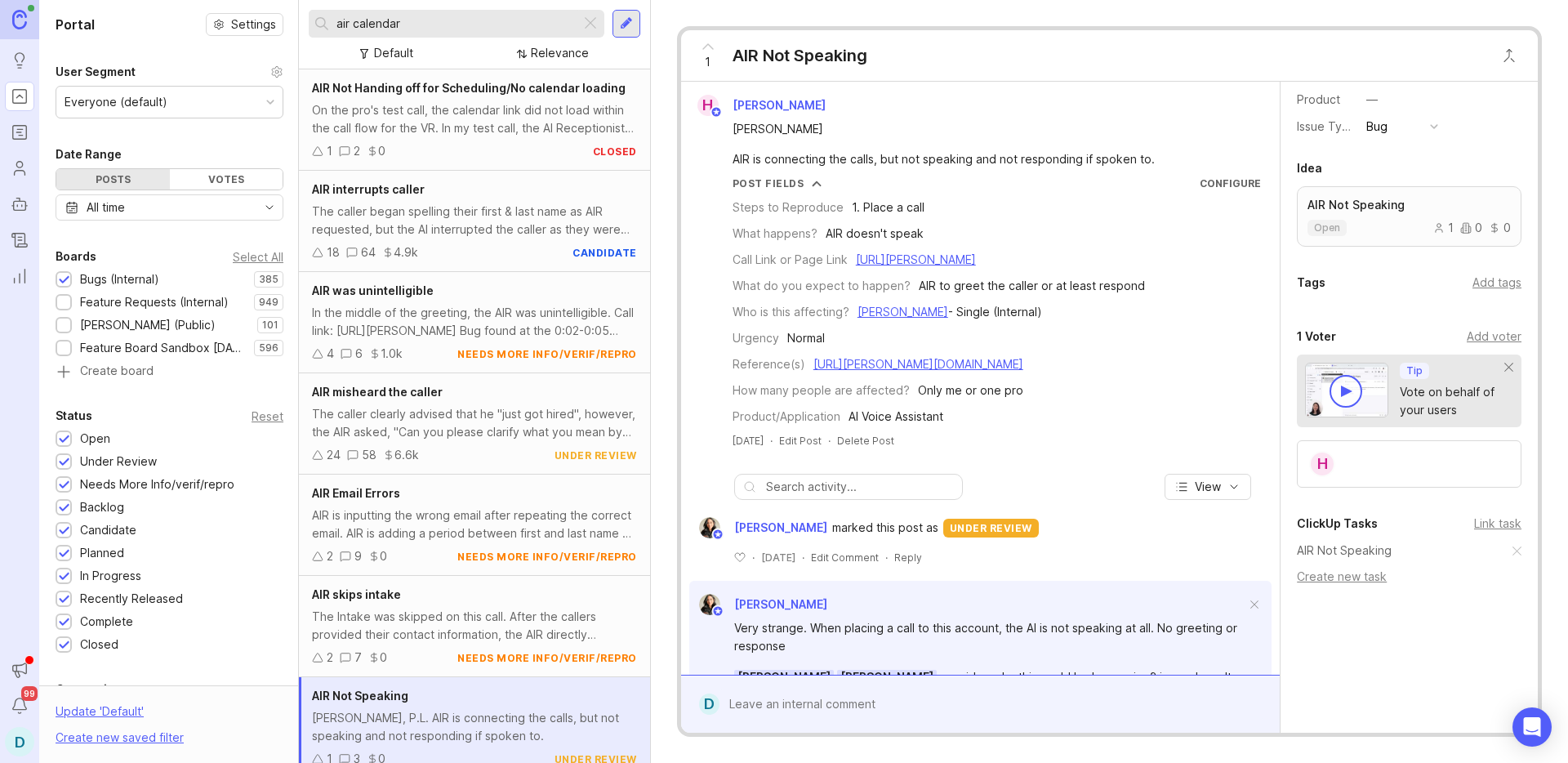
drag, startPoint x: 354, startPoint y: 27, endPoint x: 550, endPoint y: 47, distance: 197.0
click at [550, 47] on div "air calendar Default Relevance" at bounding box center [475, 35] width 351 height 70
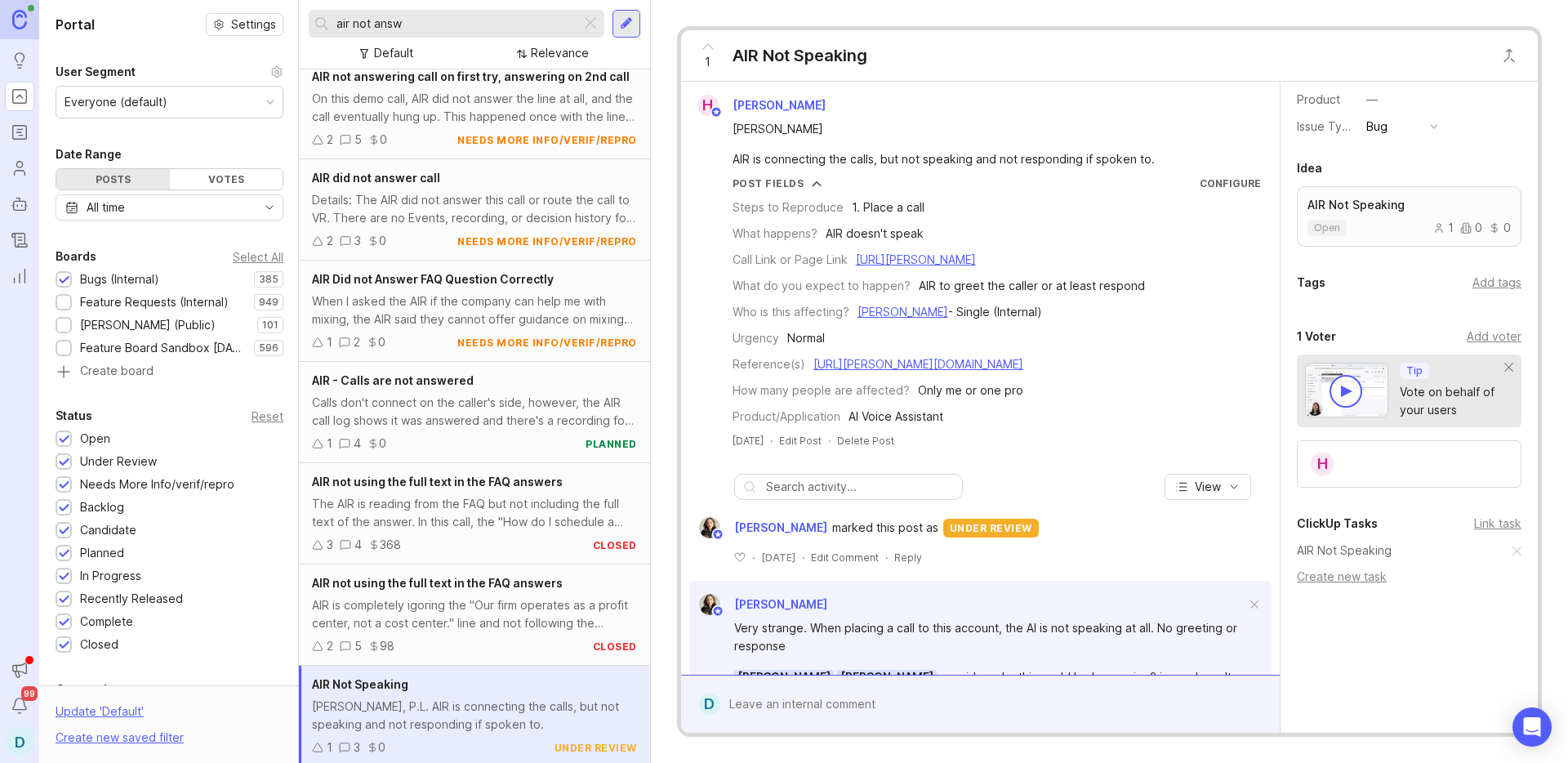
scroll to position [110, 0]
click at [452, 409] on div "Calls don't connect on the caller's side, however, the AIR call log shows it wa…" at bounding box center [475, 414] width 325 height 36
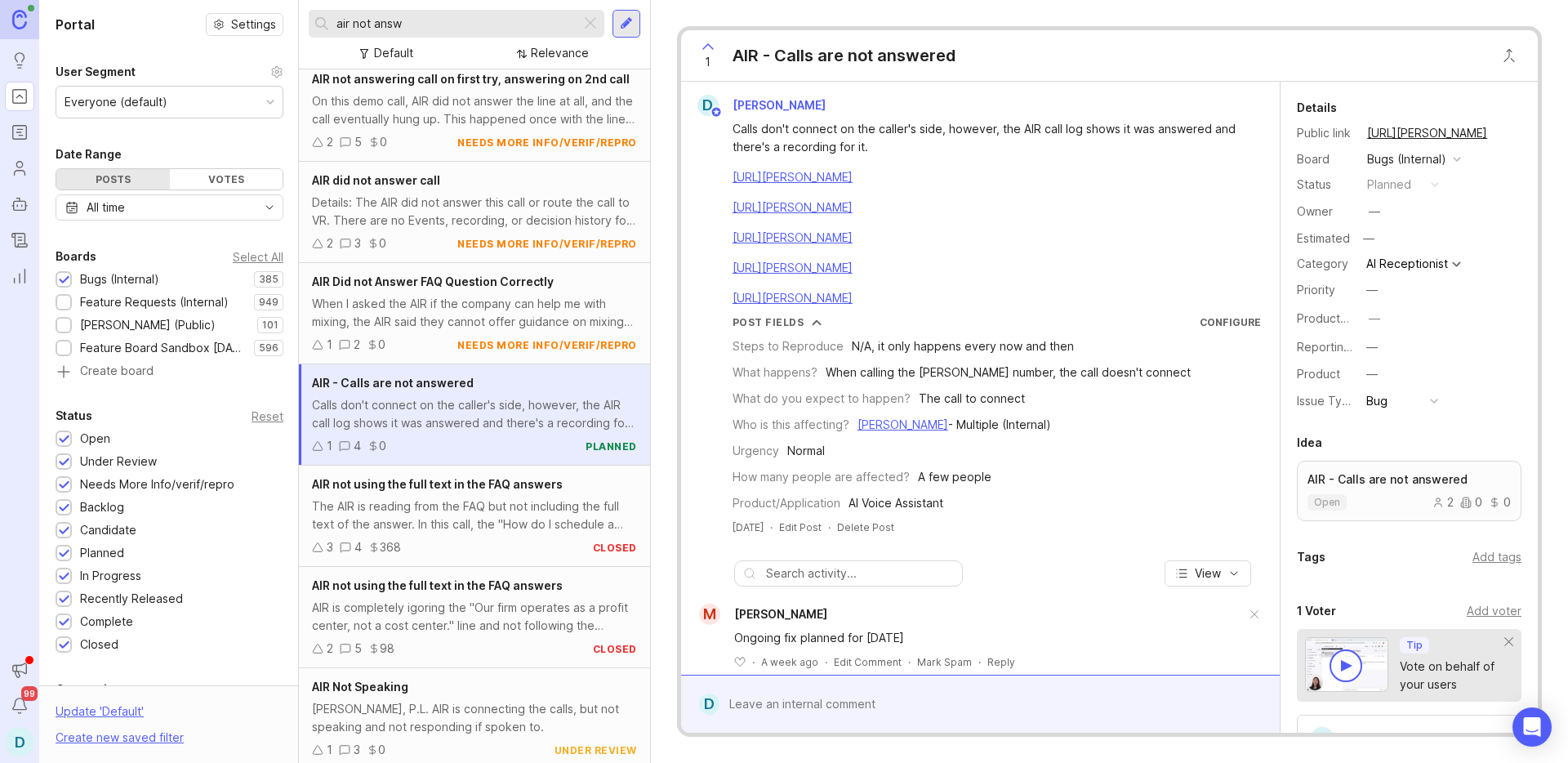
drag, startPoint x: 425, startPoint y: 23, endPoint x: 450, endPoint y: 3, distance: 32.0
click at [355, 23] on input "air not answ" at bounding box center [455, 23] width 237 height 18
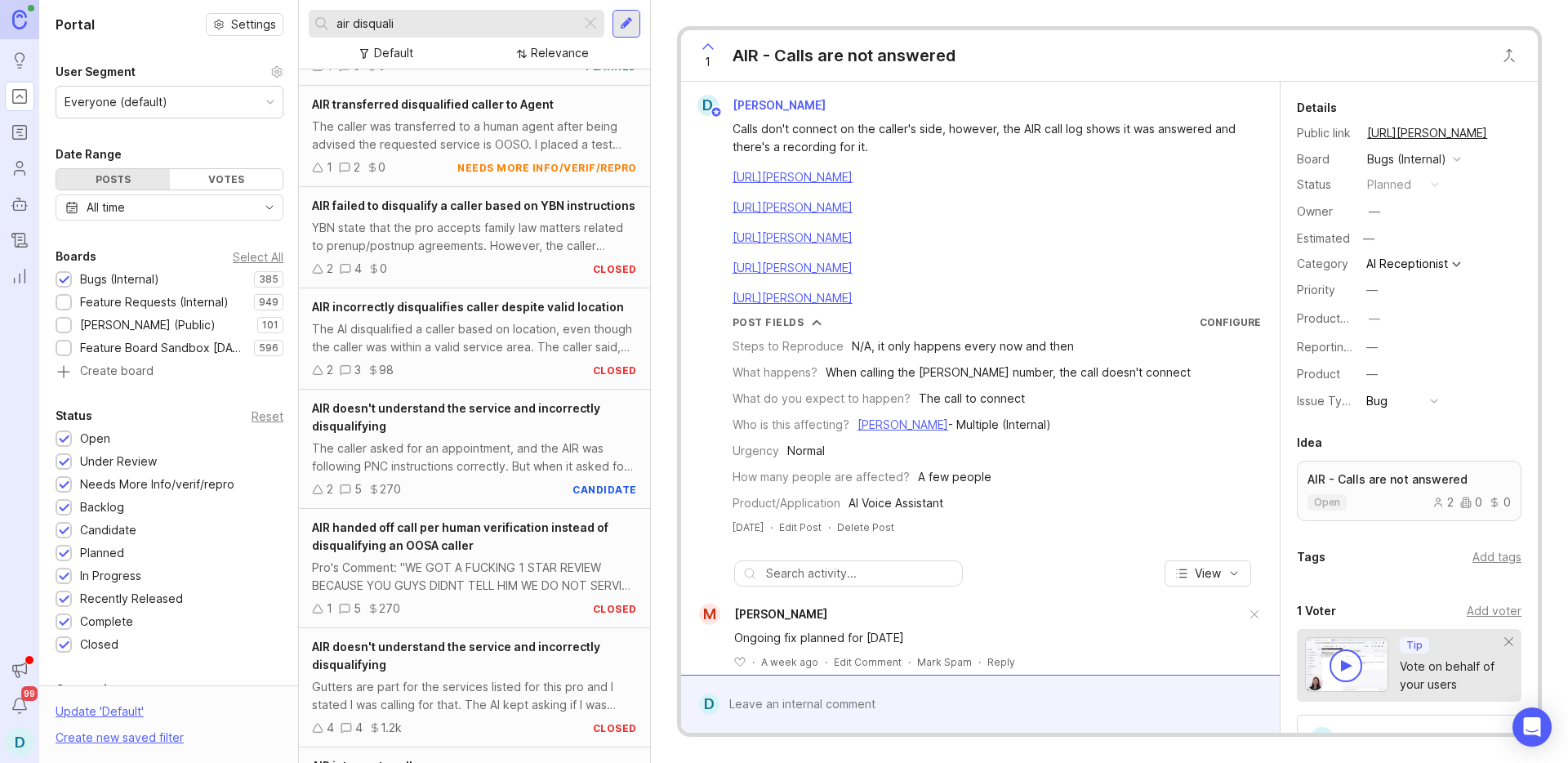
scroll to position [402, 0]
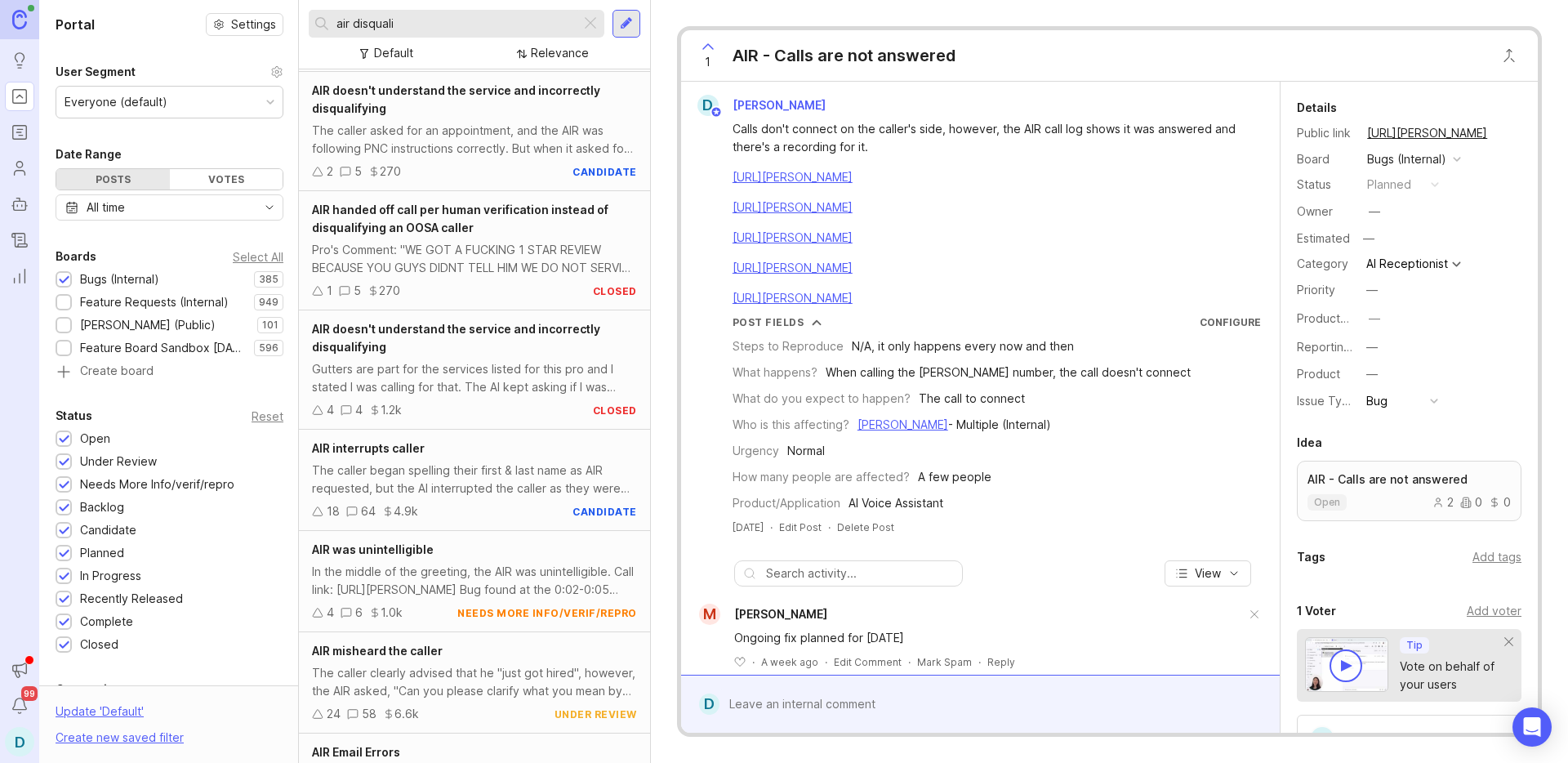
type input "air disquali"
